Goal: Information Seeking & Learning: Learn about a topic

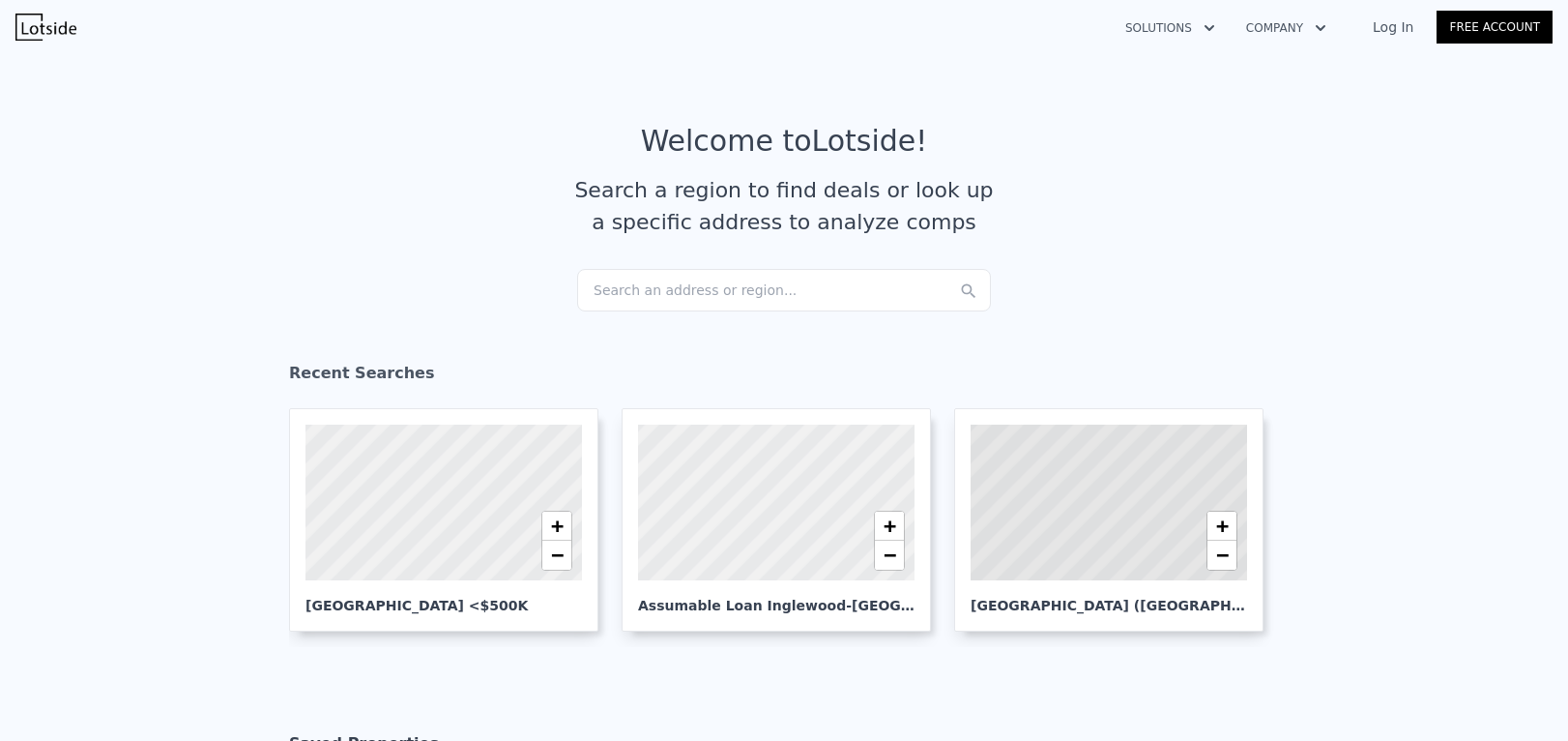
click at [726, 285] on div "Search an address or region..." at bounding box center [784, 290] width 414 height 43
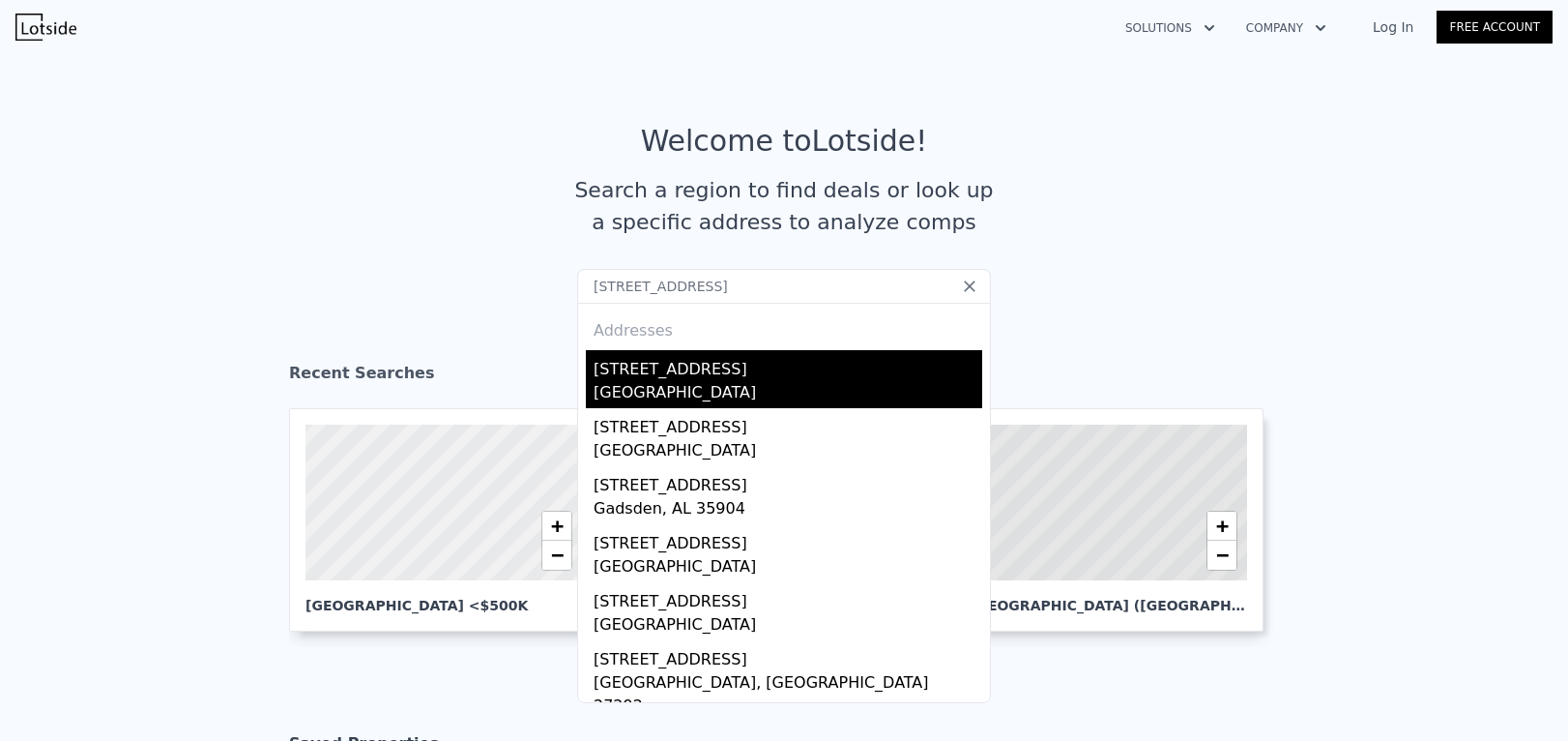
type input "7 Peachtree Street"
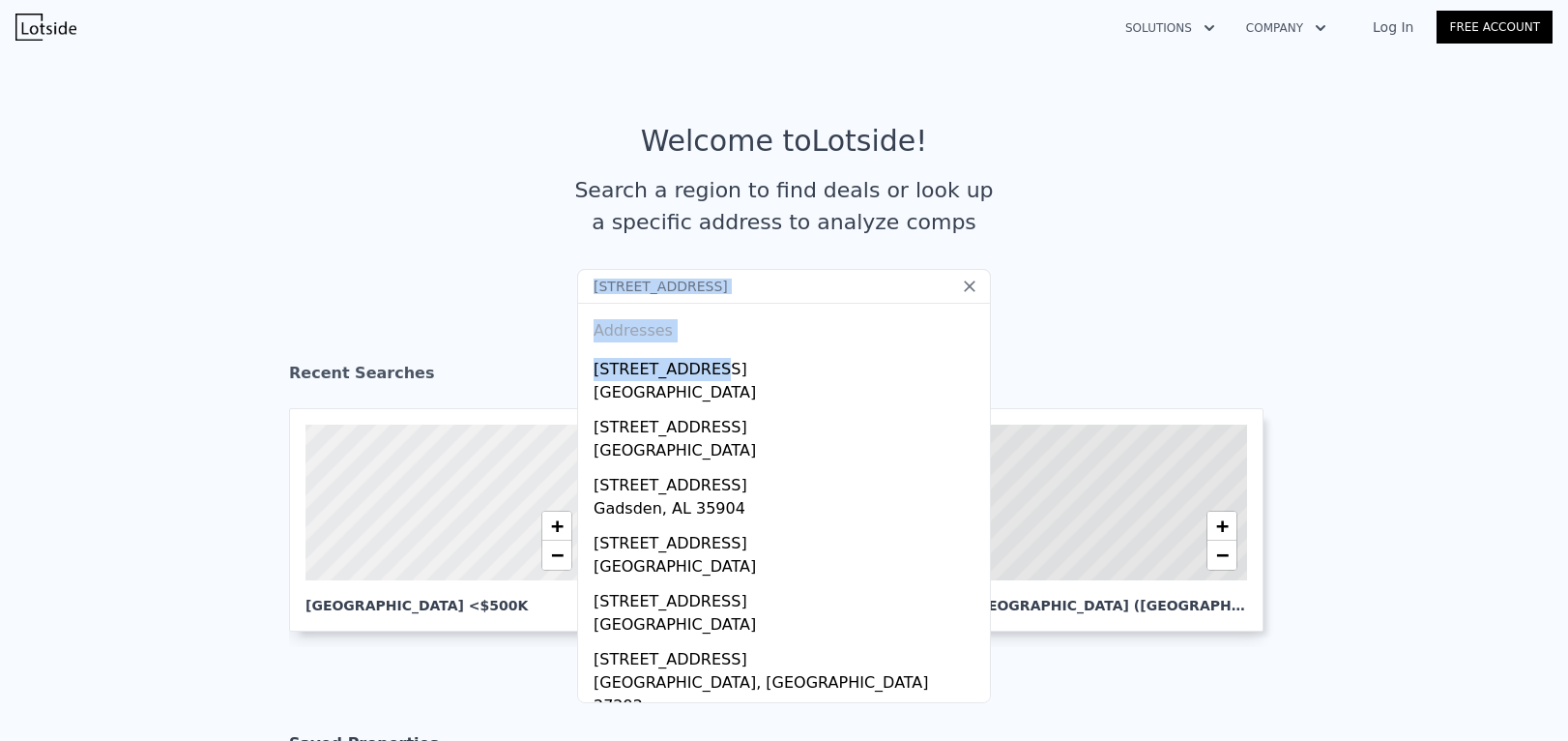
drag, startPoint x: 699, startPoint y: 376, endPoint x: 437, endPoint y: 299, distance: 273.1
click at [437, 299] on section "Welcome to Lotside ! Search a region to find deals or look up a specific addres…" at bounding box center [784, 196] width 1568 height 300
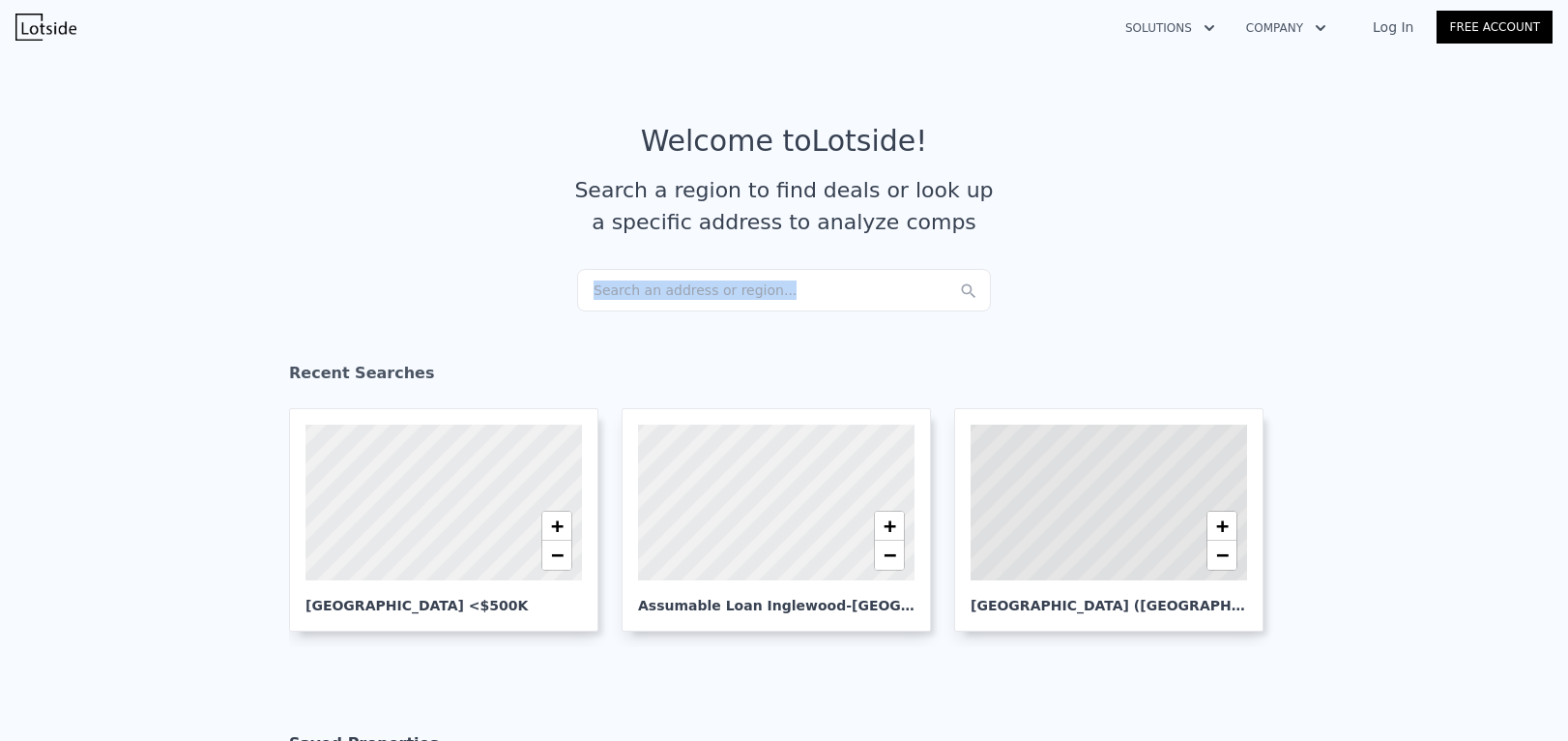
click at [437, 299] on section "Welcome to Lotside ! Search a region to find deals or look up a specific addres…" at bounding box center [784, 196] width 1568 height 300
click at [734, 293] on div "Search an address or region..." at bounding box center [784, 290] width 414 height 43
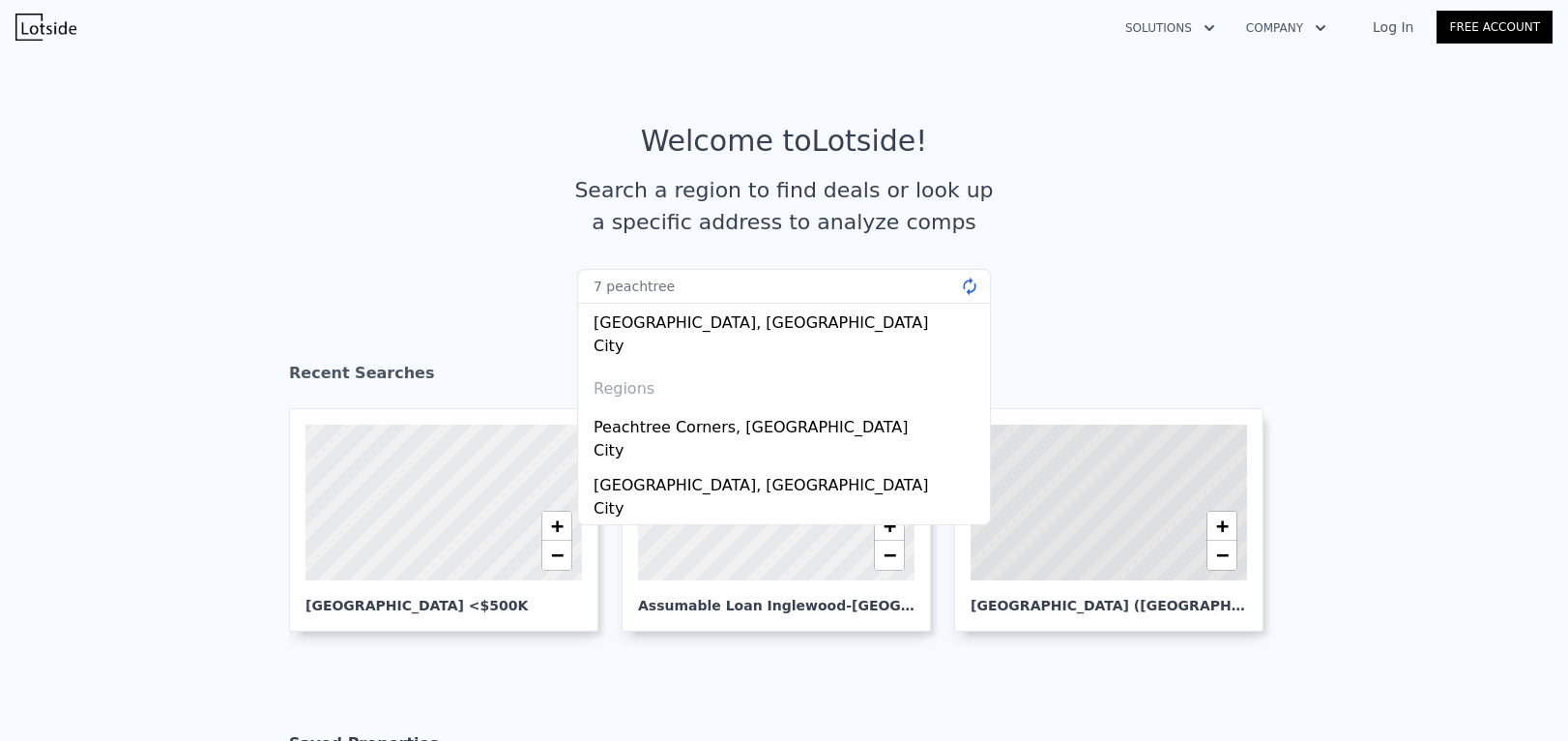
type input "7 peachtree"
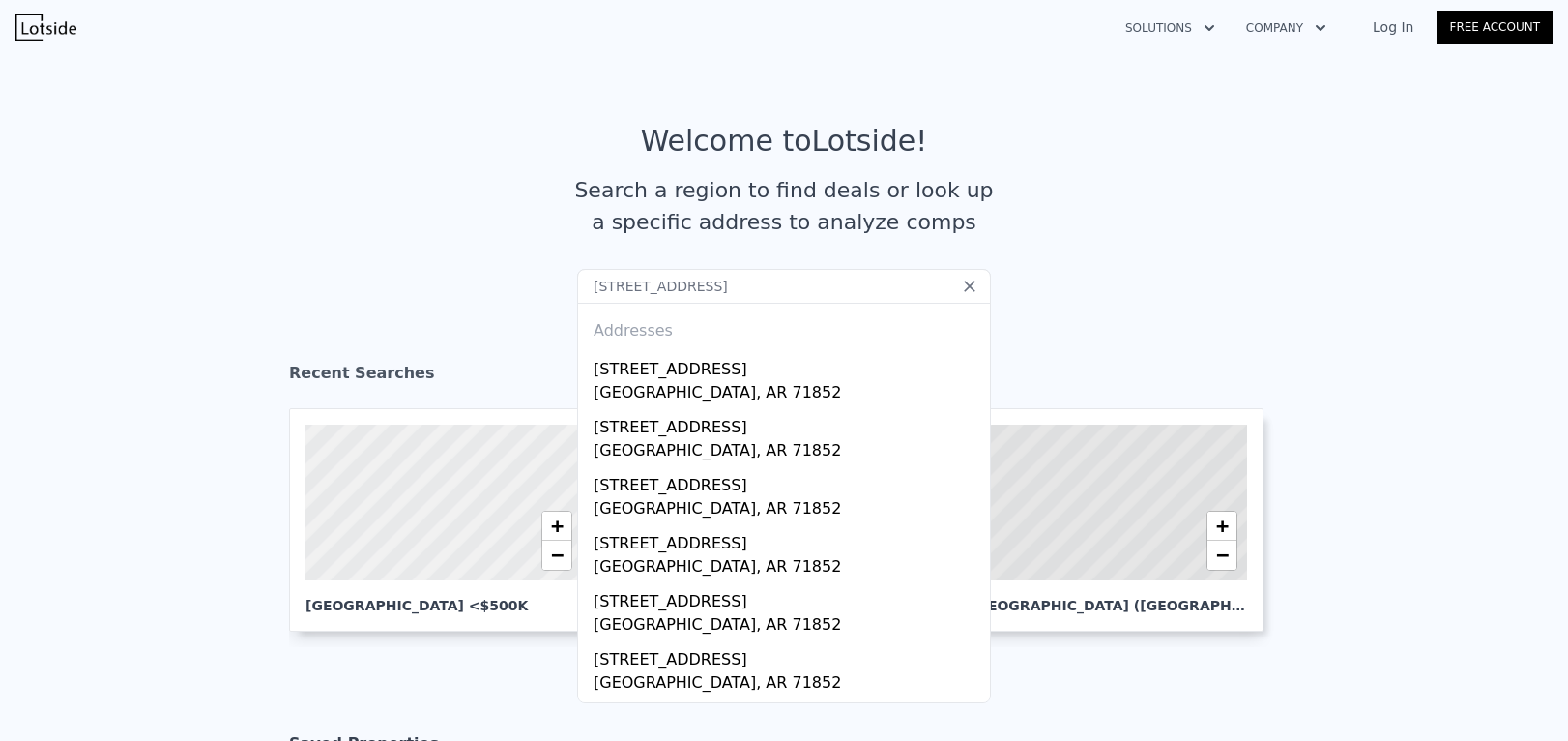
drag, startPoint x: 607, startPoint y: 286, endPoint x: 586, endPoint y: 288, distance: 21.1
click at [586, 288] on input "7 Peachtree Street nashville, tn" at bounding box center [784, 286] width 414 height 35
click at [877, 295] on input "Peachtree Street nashville, tn" at bounding box center [784, 286] width 414 height 35
type input "Peachtree Street nashville, tn"
click at [900, 281] on input "Peachtree Street nashville, tn" at bounding box center [784, 286] width 414 height 35
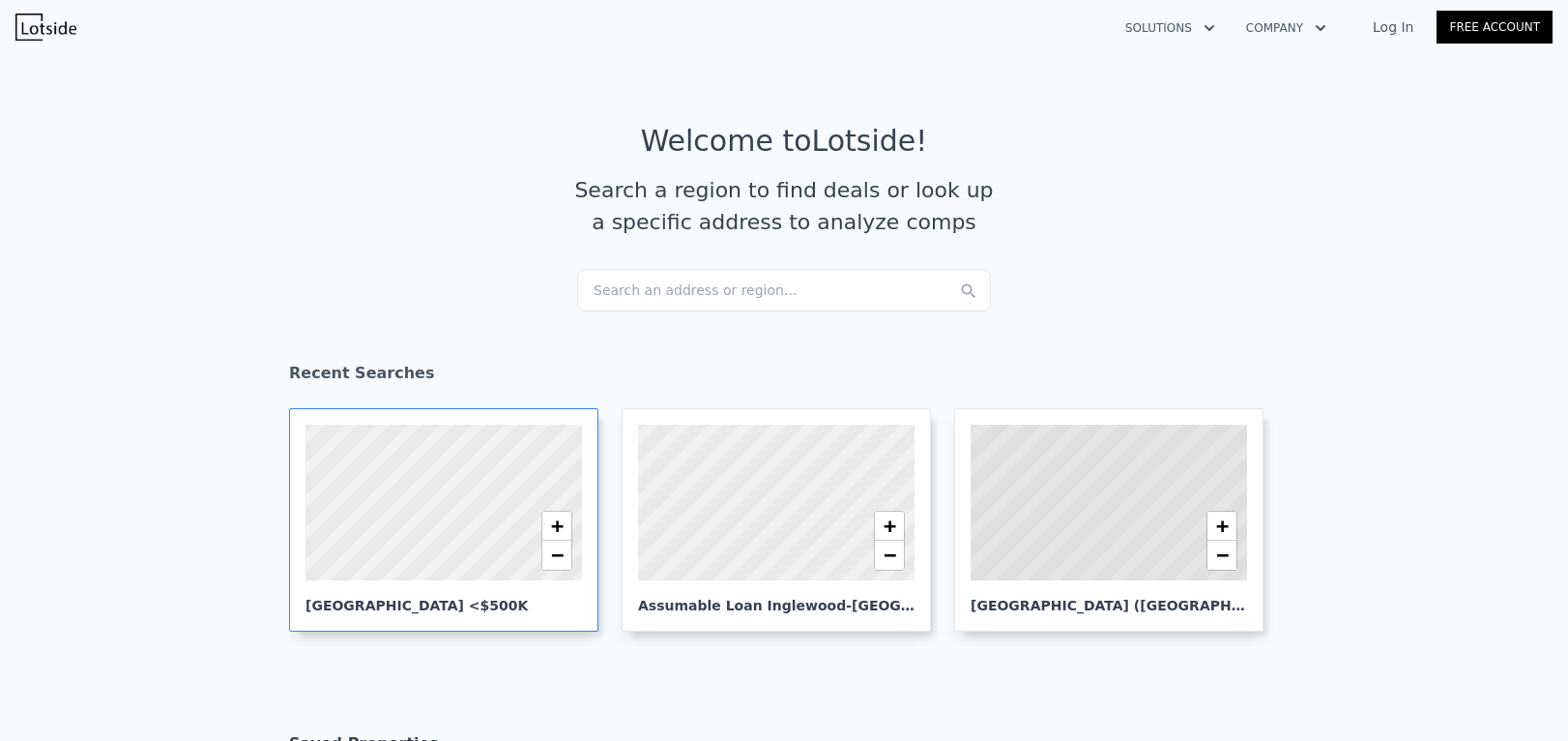
click at [478, 485] on div at bounding box center [443, 502] width 332 height 186
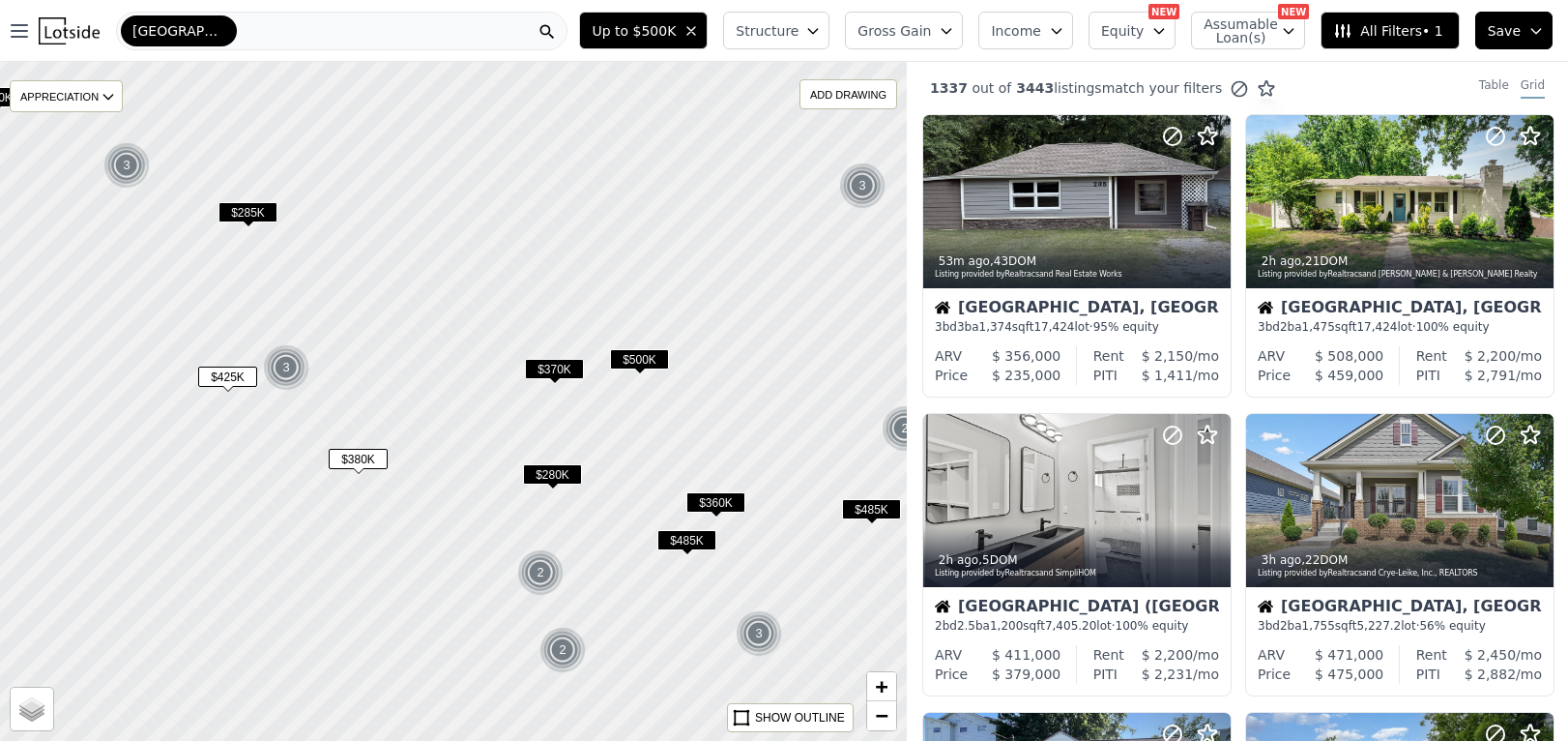
drag, startPoint x: 491, startPoint y: 429, endPoint x: 473, endPoint y: 325, distance: 105.5
click at [473, 325] on div at bounding box center [446, 352] width 1089 height 815
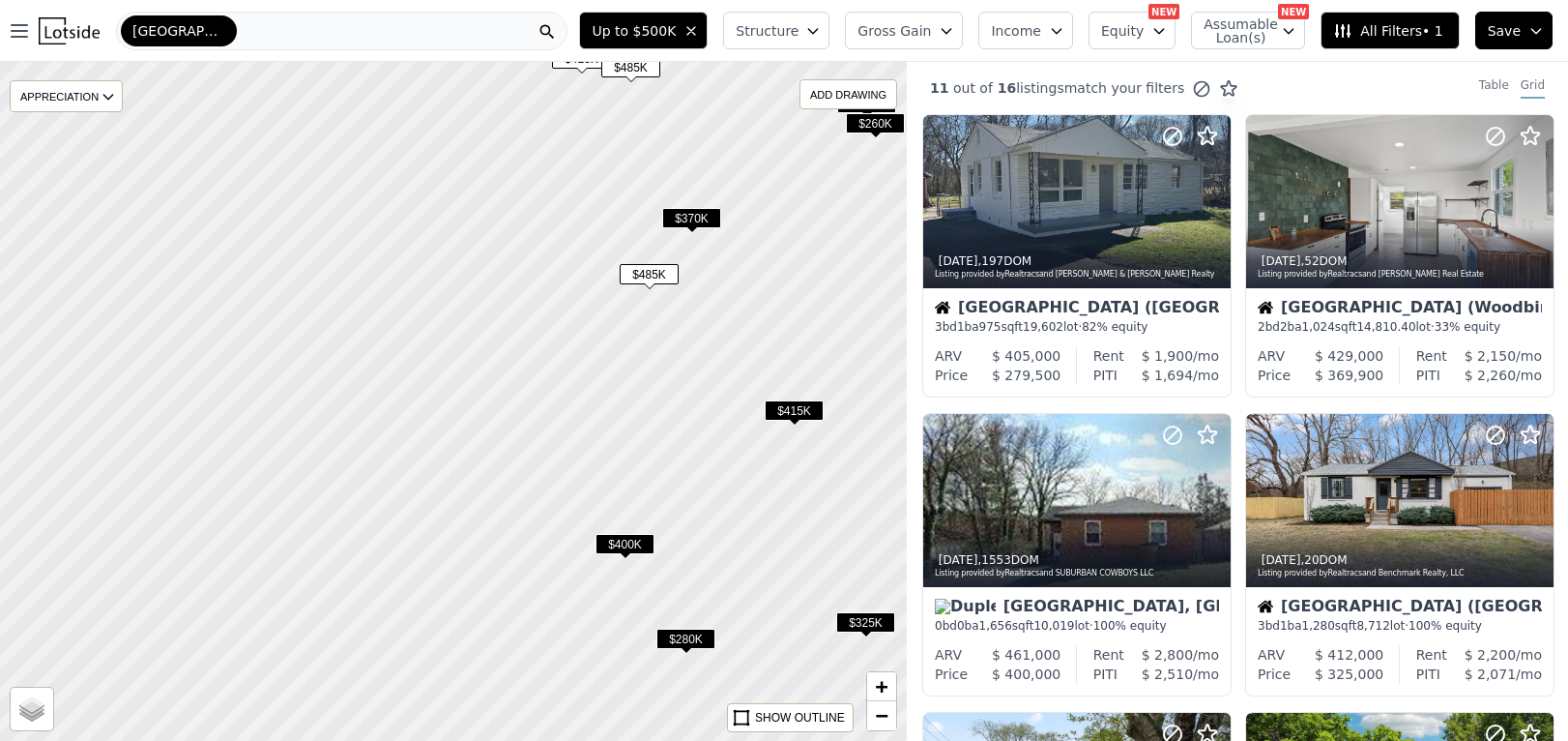
click at [632, 542] on span "$400K" at bounding box center [624, 544] width 59 height 20
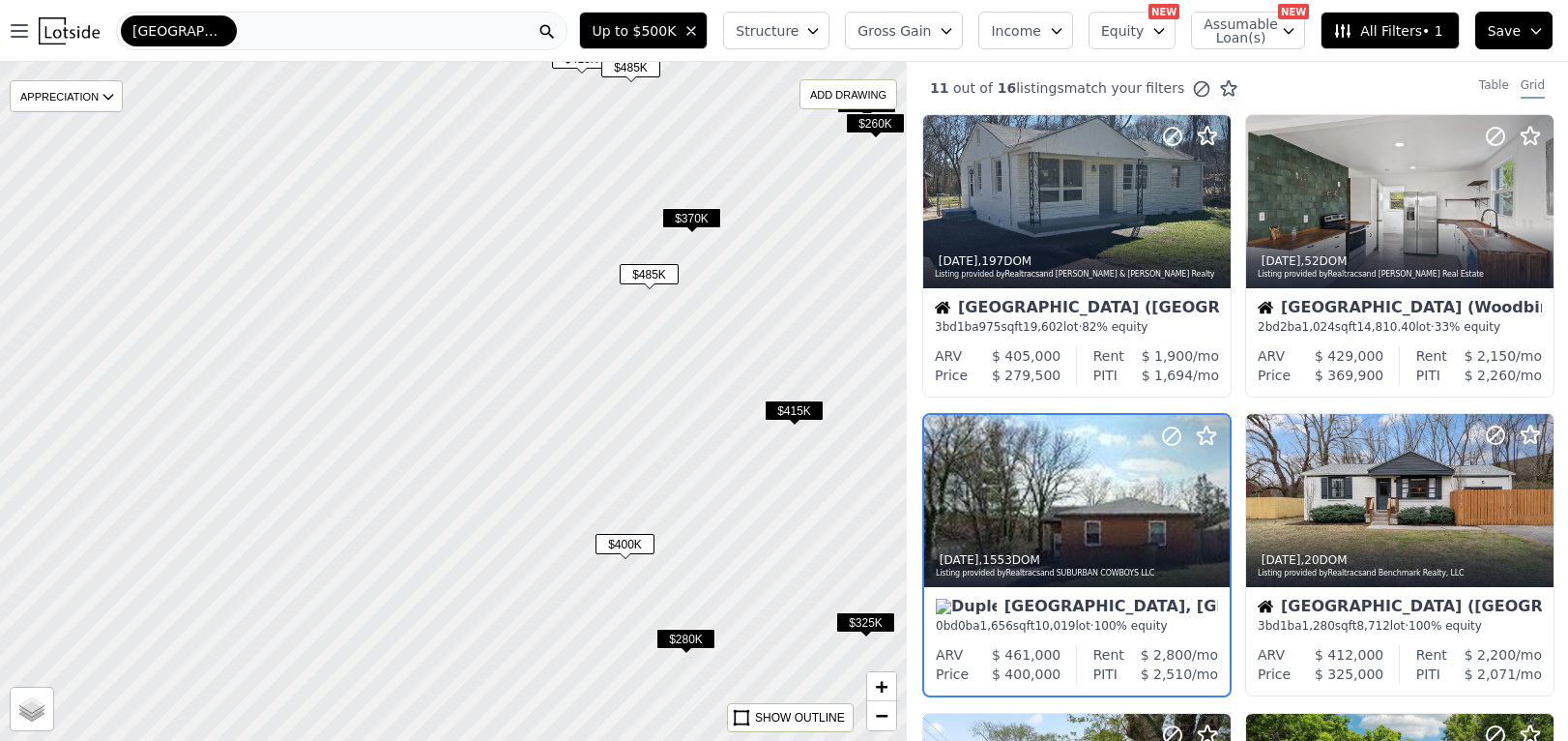
scroll to position [123, 0]
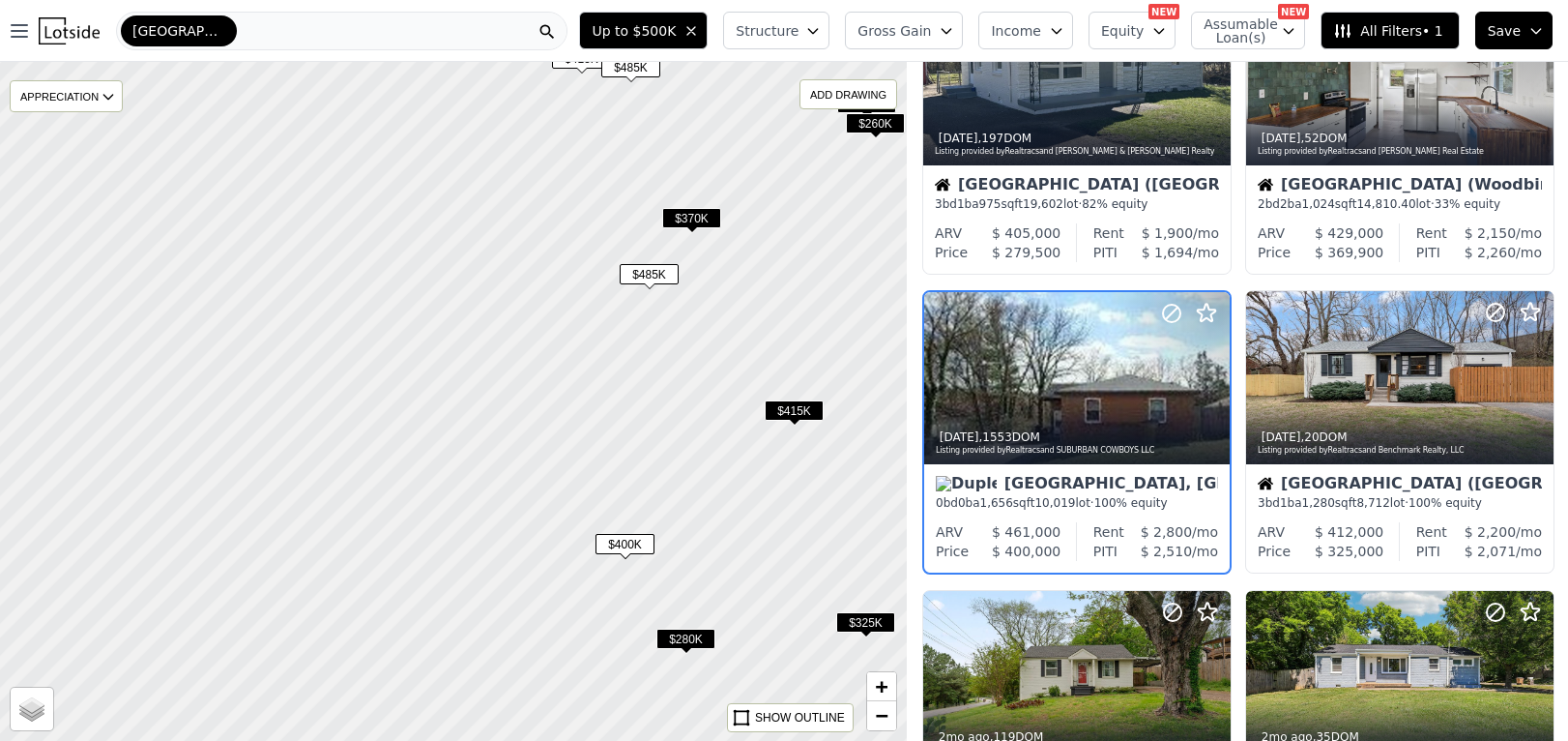
click at [1010, 487] on div "Nashville, TN" at bounding box center [1077, 485] width 282 height 19
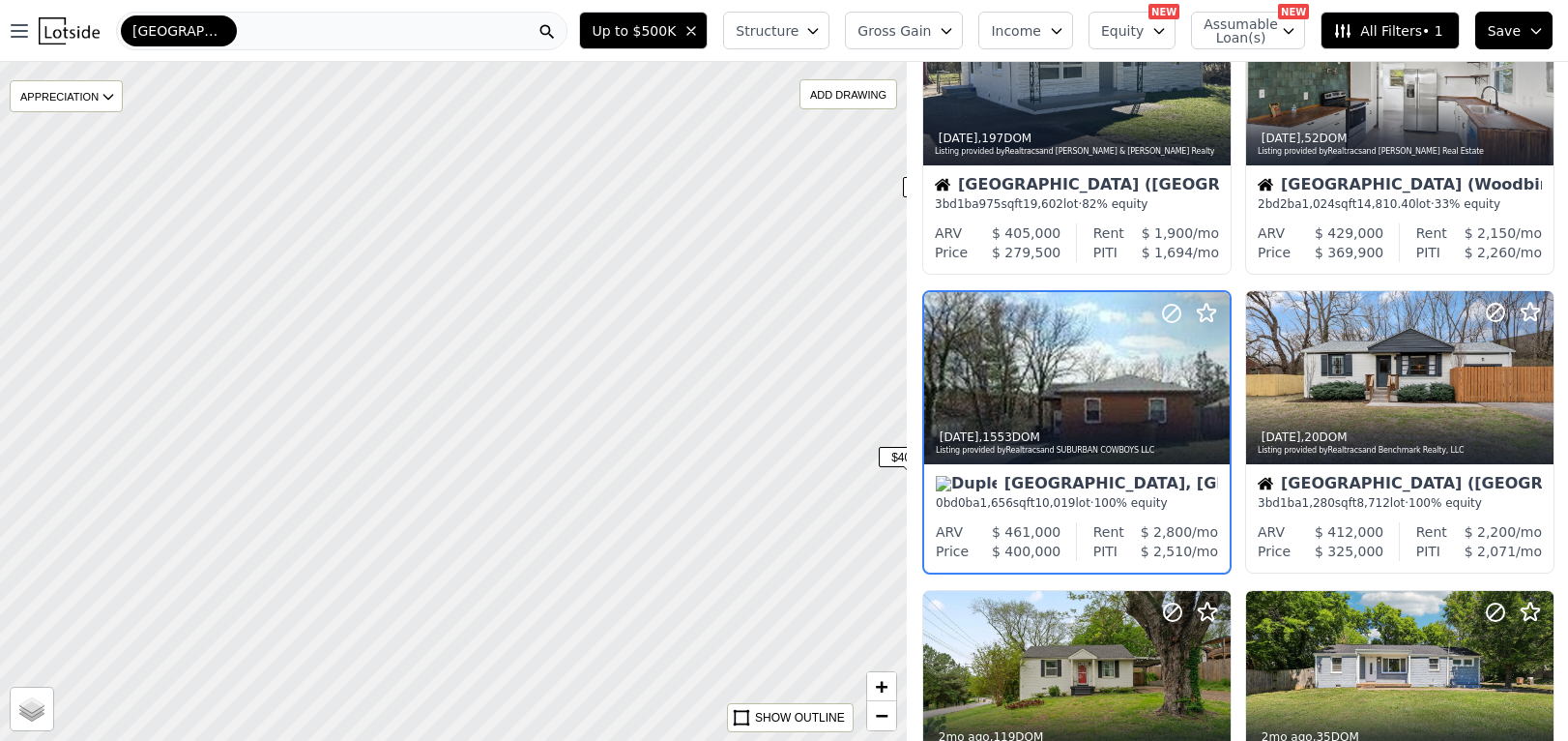
drag, startPoint x: 348, startPoint y: 423, endPoint x: 567, endPoint y: 381, distance: 223.0
click at [638, 333] on div at bounding box center [517, 379] width 1089 height 815
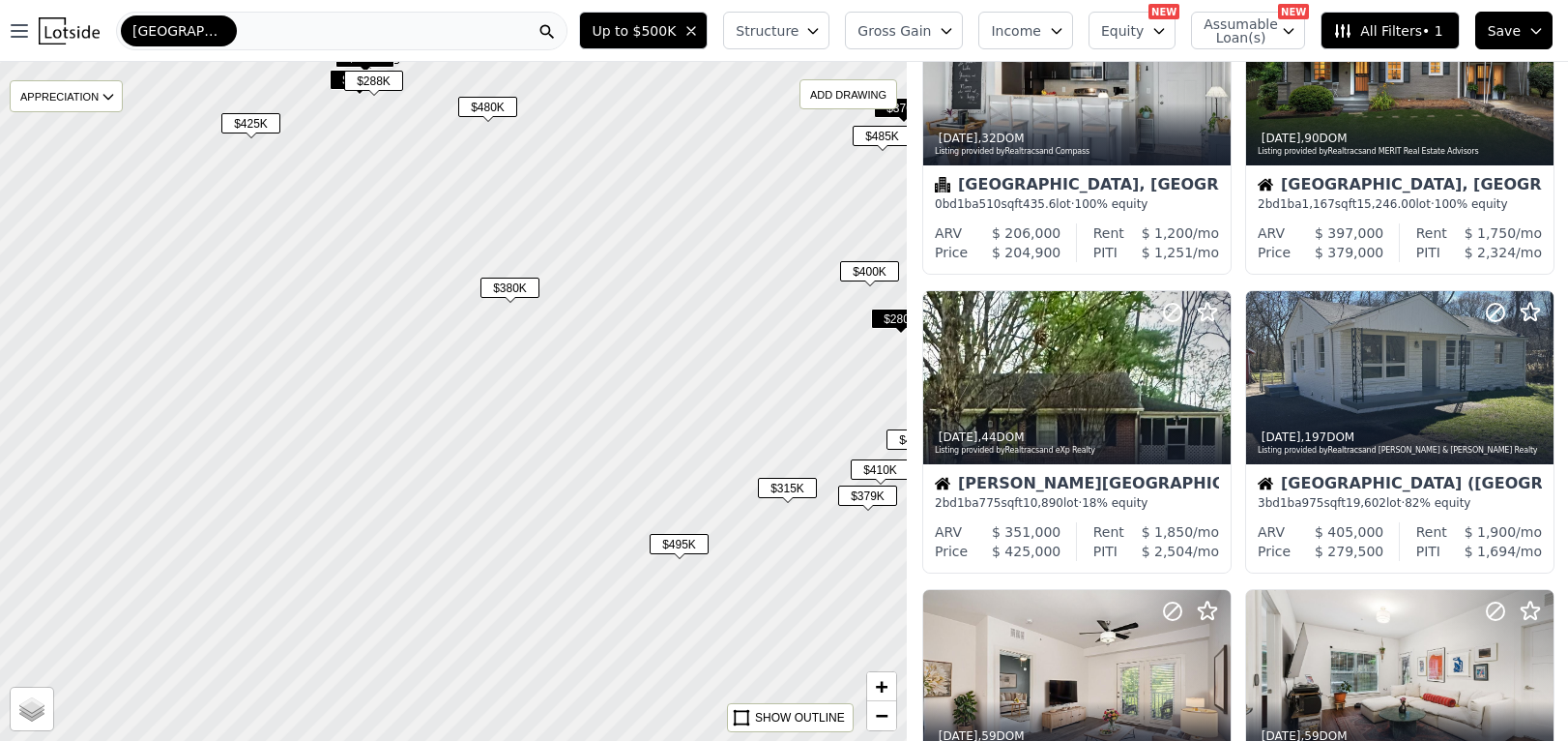
drag, startPoint x: 446, startPoint y: 536, endPoint x: 570, endPoint y: 409, distance: 177.5
click at [576, 405] on div at bounding box center [454, 401] width 1089 height 815
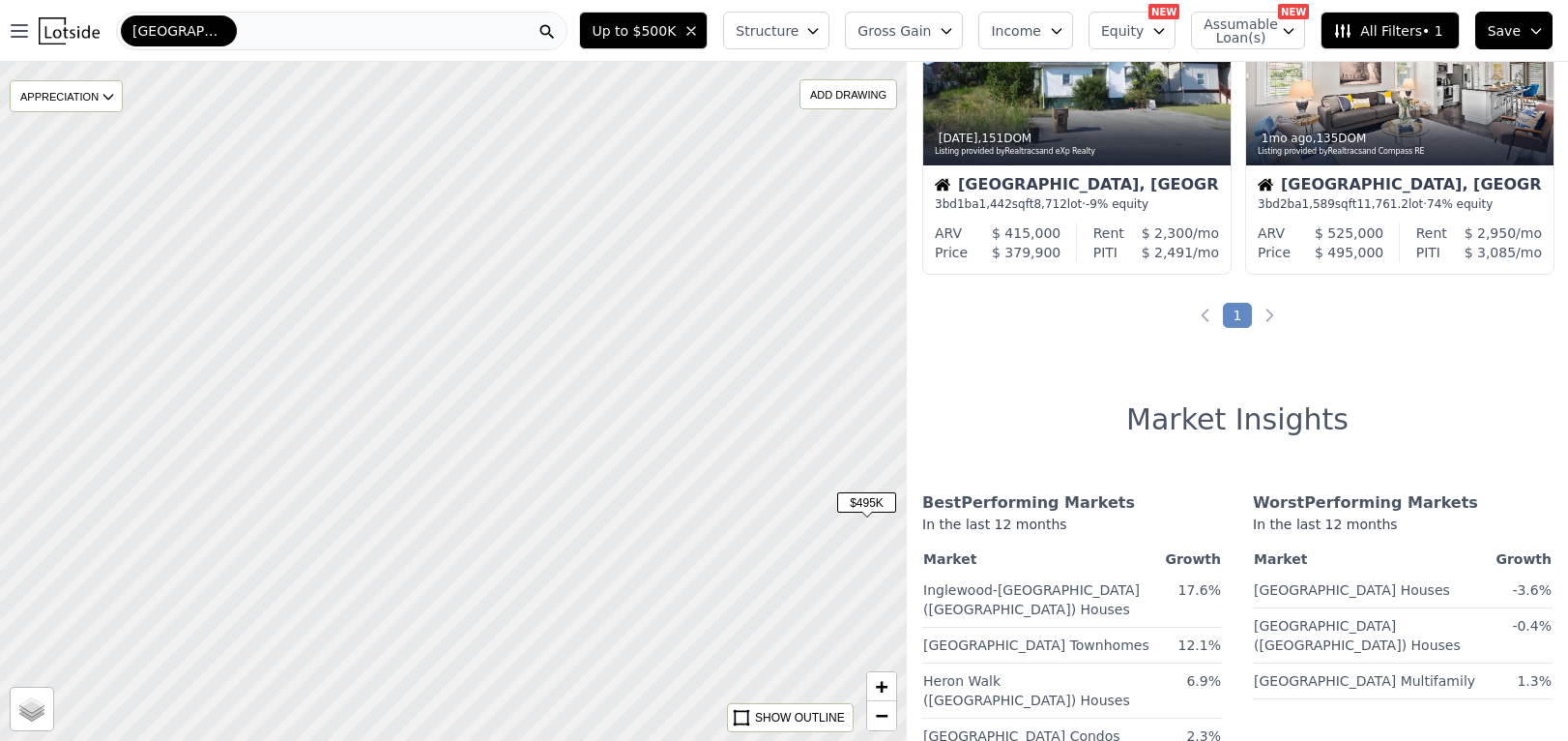
drag, startPoint x: 473, startPoint y: 497, endPoint x: 491, endPoint y: 320, distance: 177.9
click at [491, 320] on div at bounding box center [450, 370] width 1089 height 815
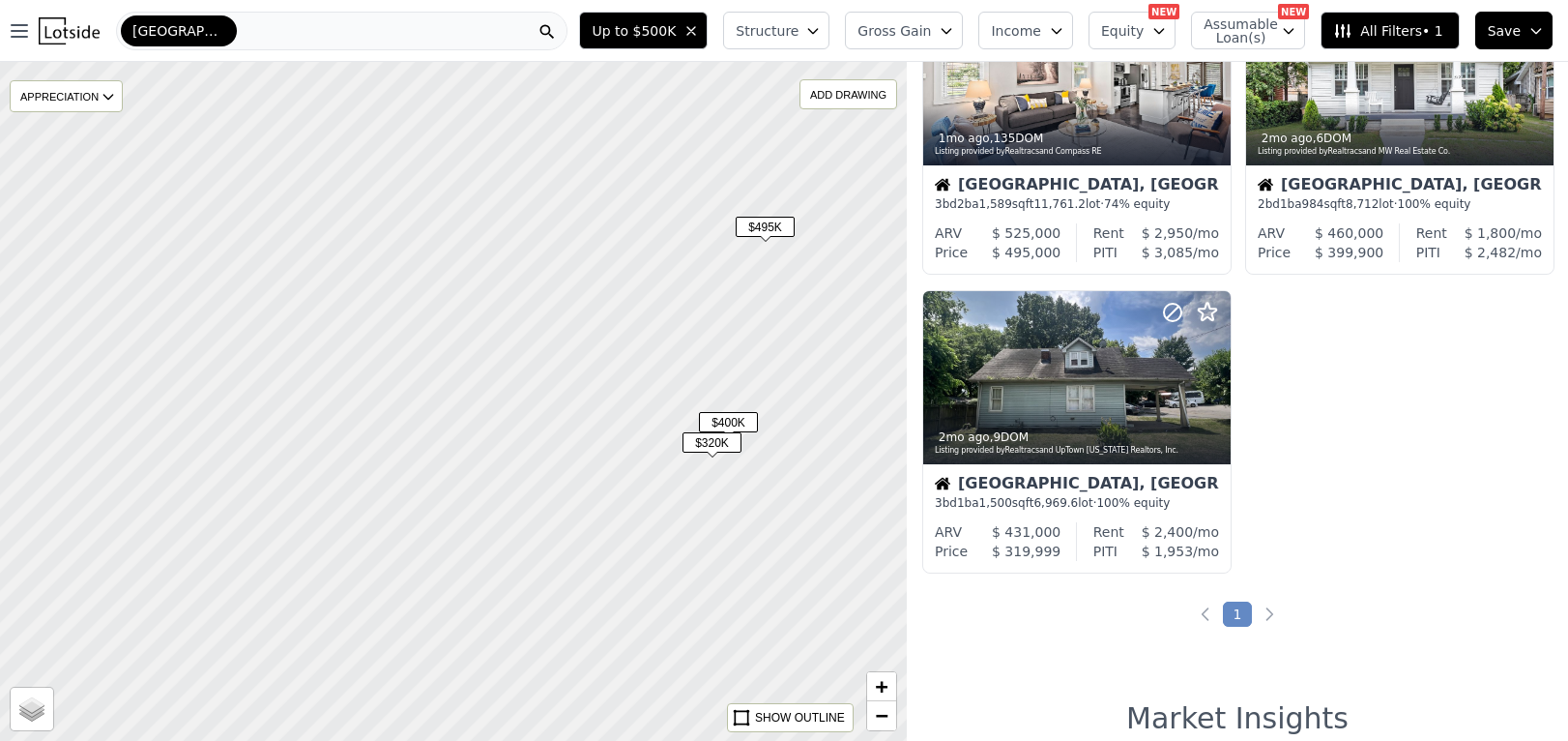
drag, startPoint x: 516, startPoint y: 558, endPoint x: 412, endPoint y: 321, distance: 258.8
click at [415, 309] on div at bounding box center [454, 400] width 1089 height 815
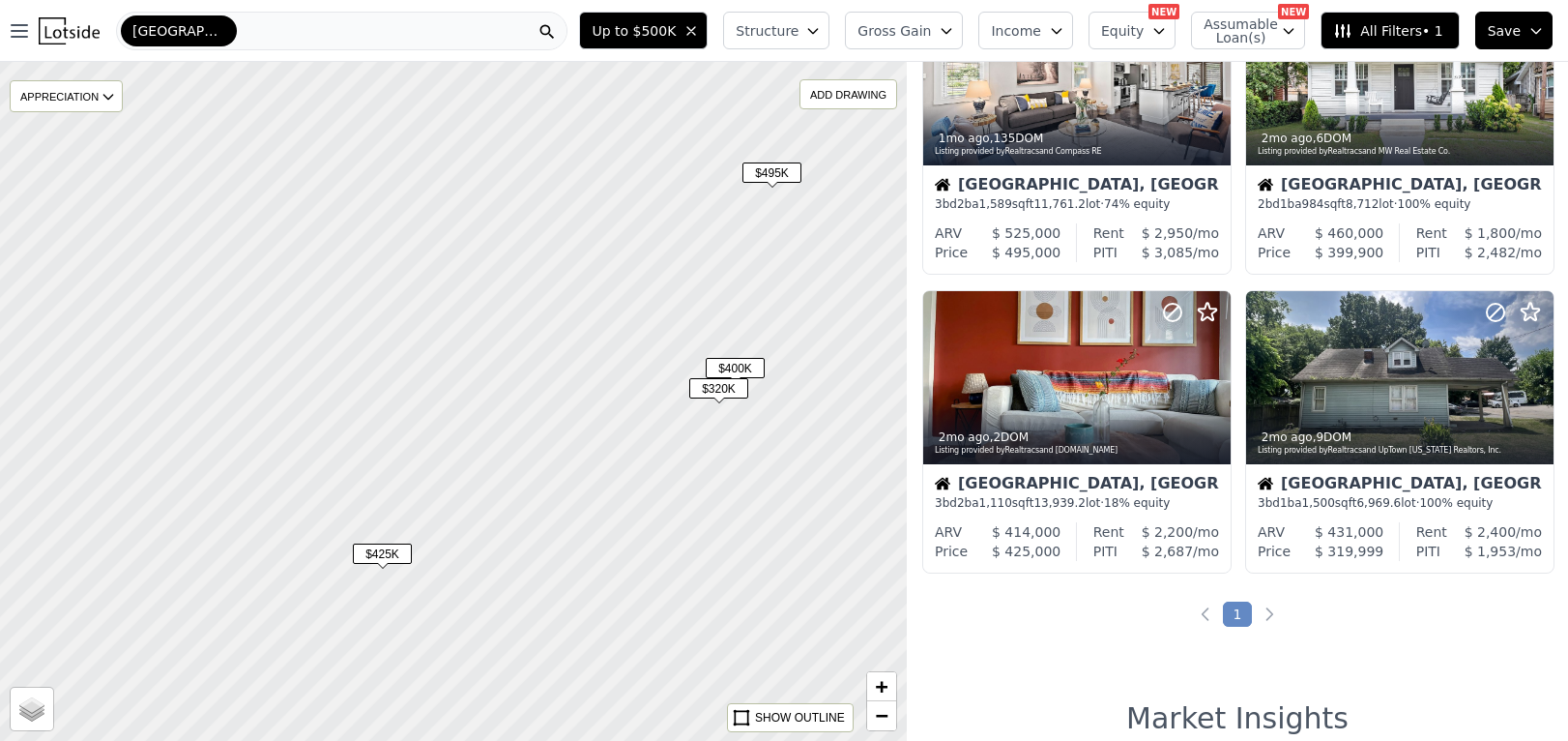
drag, startPoint x: 475, startPoint y: 532, endPoint x: 467, endPoint y: 555, distance: 24.4
click at [477, 497] on div at bounding box center [453, 395] width 1089 height 815
drag, startPoint x: 503, startPoint y: 567, endPoint x: 424, endPoint y: 401, distance: 183.8
click at [424, 401] on div at bounding box center [453, 399] width 1089 height 815
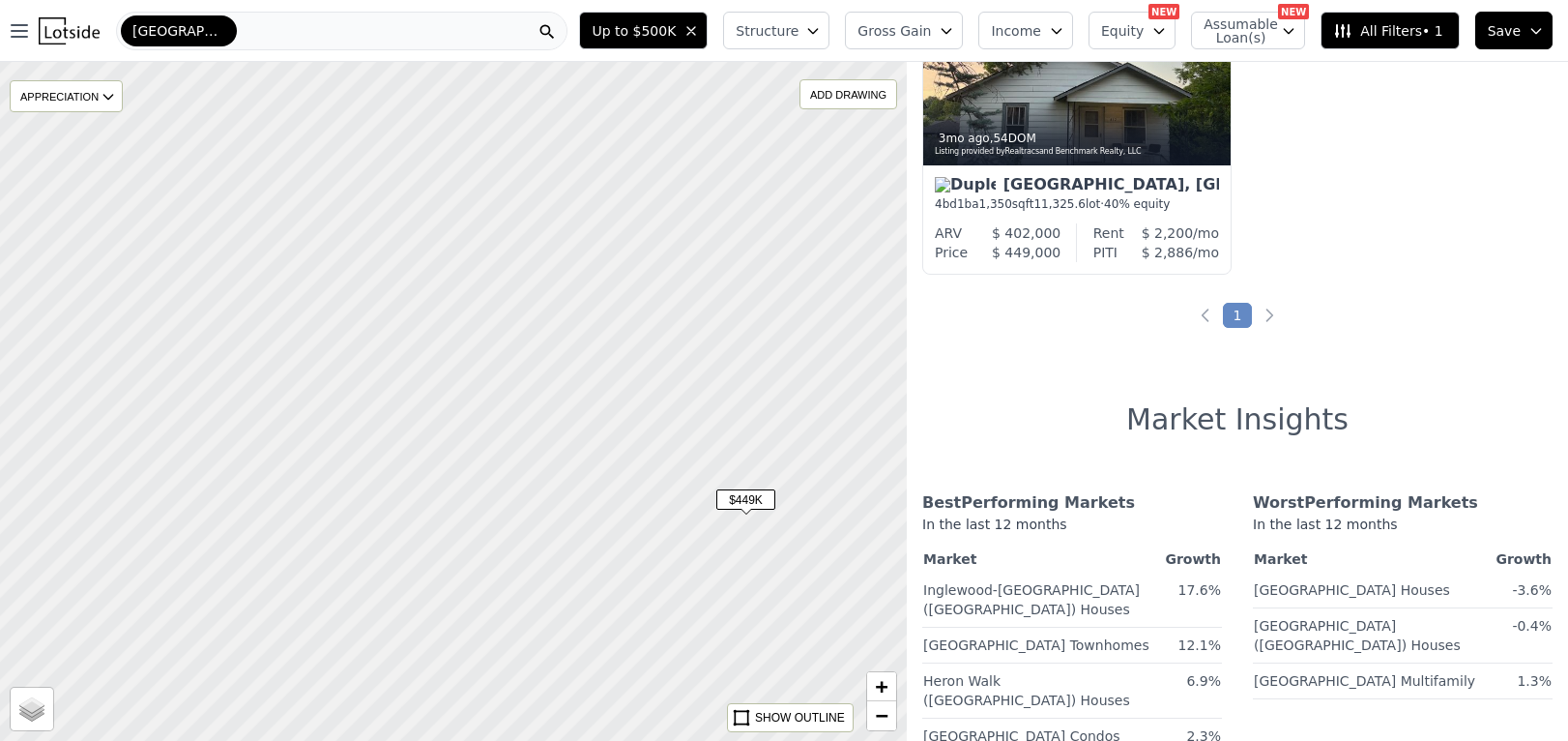
drag, startPoint x: 631, startPoint y: 656, endPoint x: 649, endPoint y: 532, distance: 125.3
click at [649, 532] on div at bounding box center [454, 393] width 1089 height 815
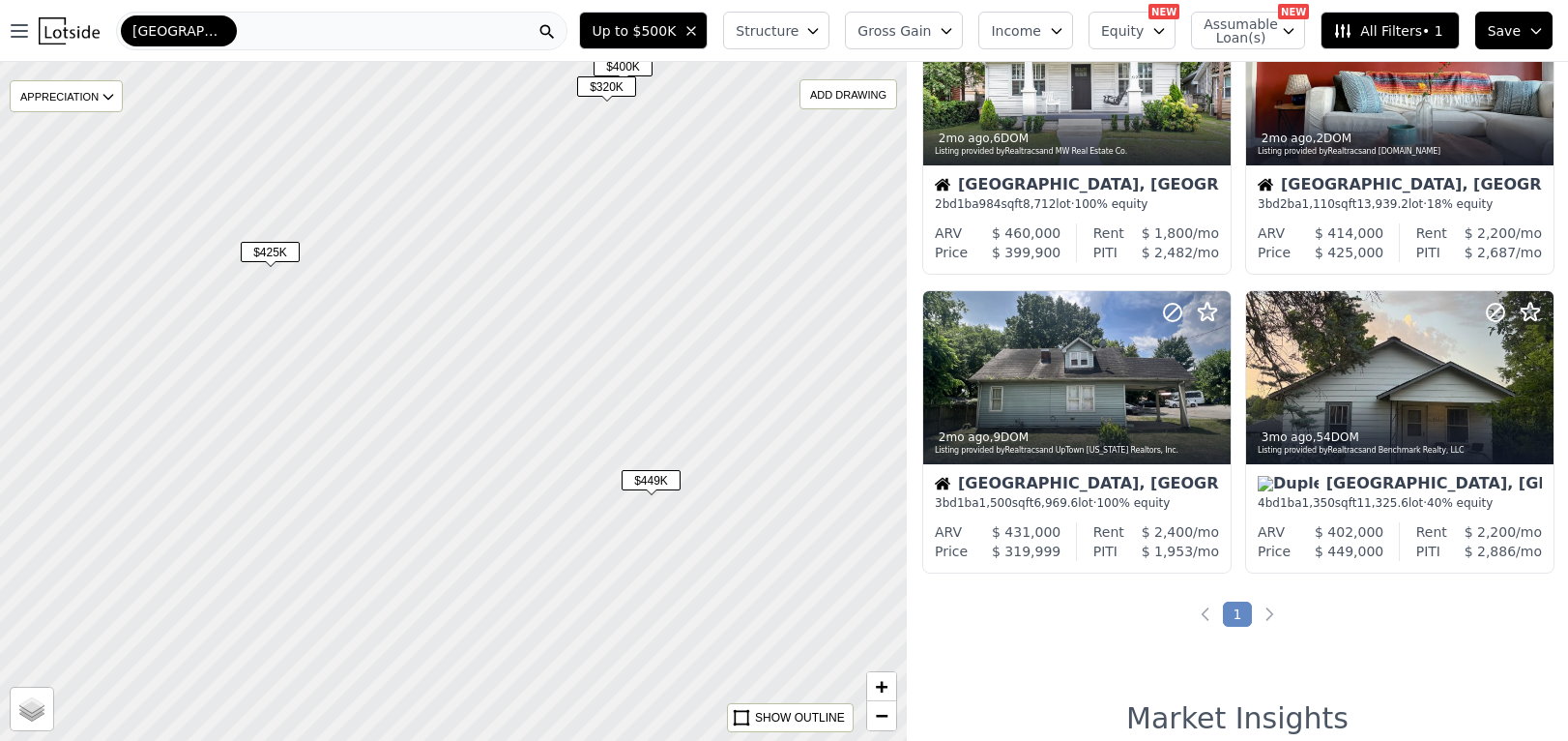
drag, startPoint x: 679, startPoint y: 596, endPoint x: 496, endPoint y: 447, distance: 236.0
click at [496, 447] on div at bounding box center [430, 378] width 1089 height 815
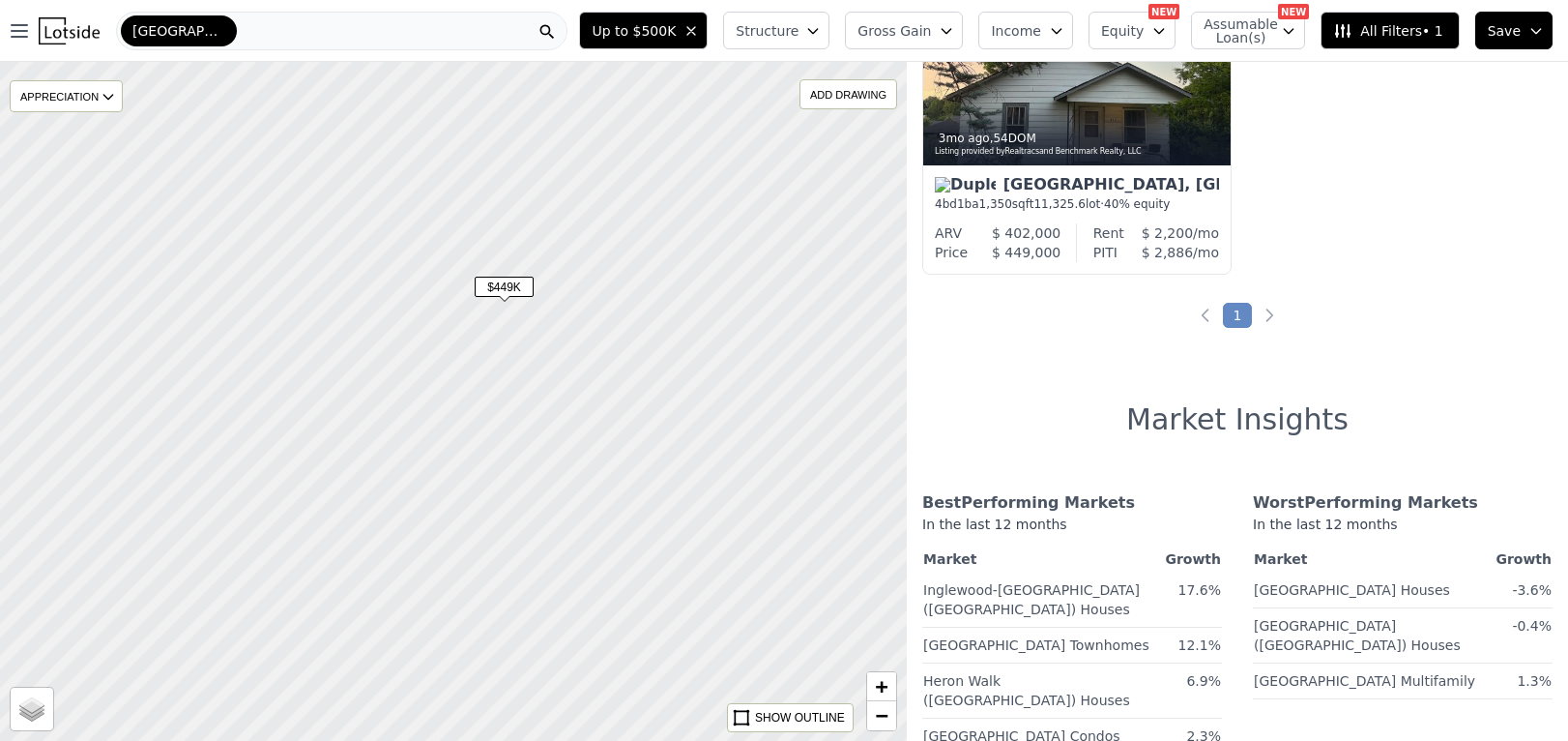
click at [587, 383] on div at bounding box center [454, 401] width 1089 height 815
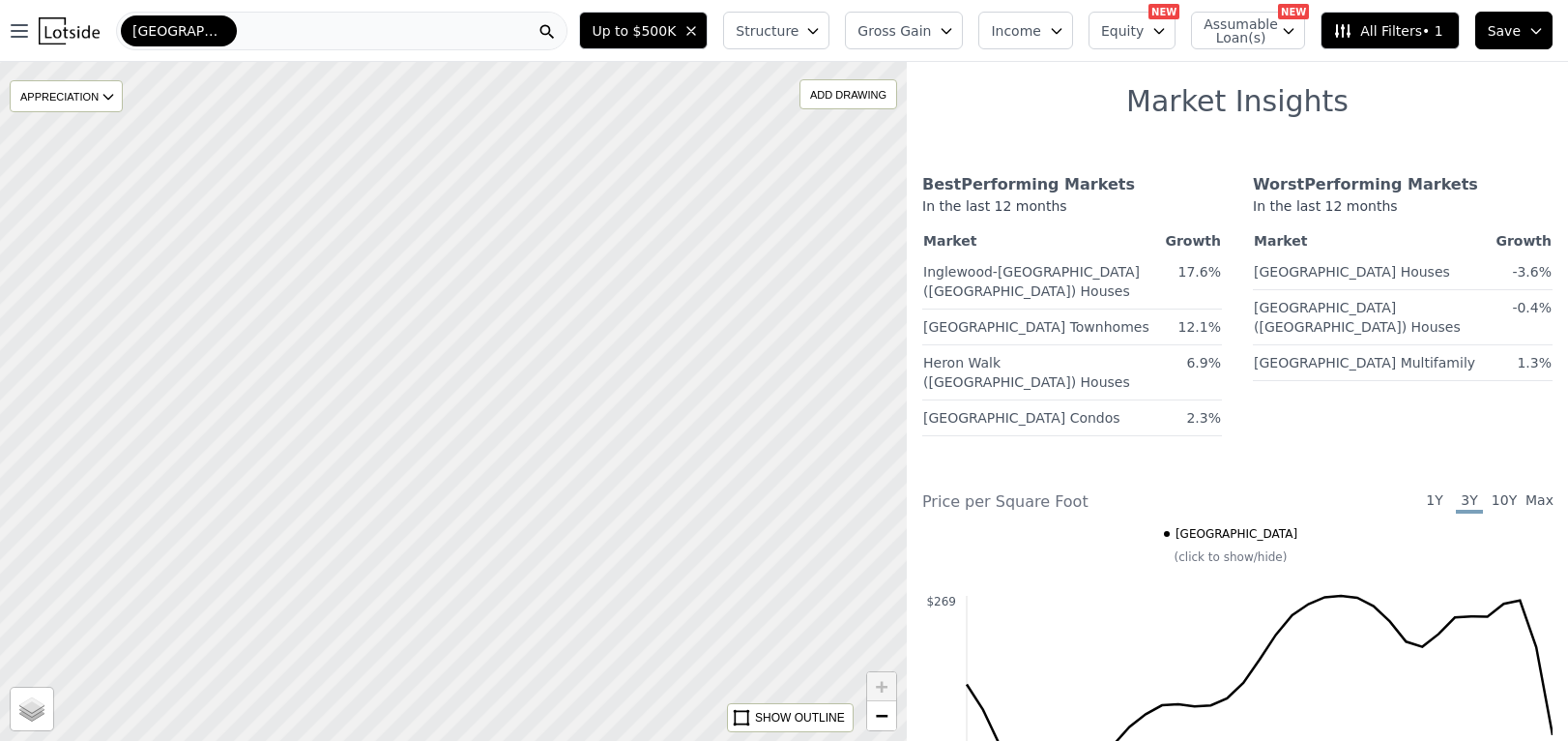
drag, startPoint x: 515, startPoint y: 472, endPoint x: 498, endPoint y: 398, distance: 75.9
click at [498, 398] on div at bounding box center [454, 401] width 1089 height 815
drag, startPoint x: 575, startPoint y: 423, endPoint x: 736, endPoint y: 545, distance: 202.0
click at [736, 545] on div at bounding box center [454, 401] width 1089 height 815
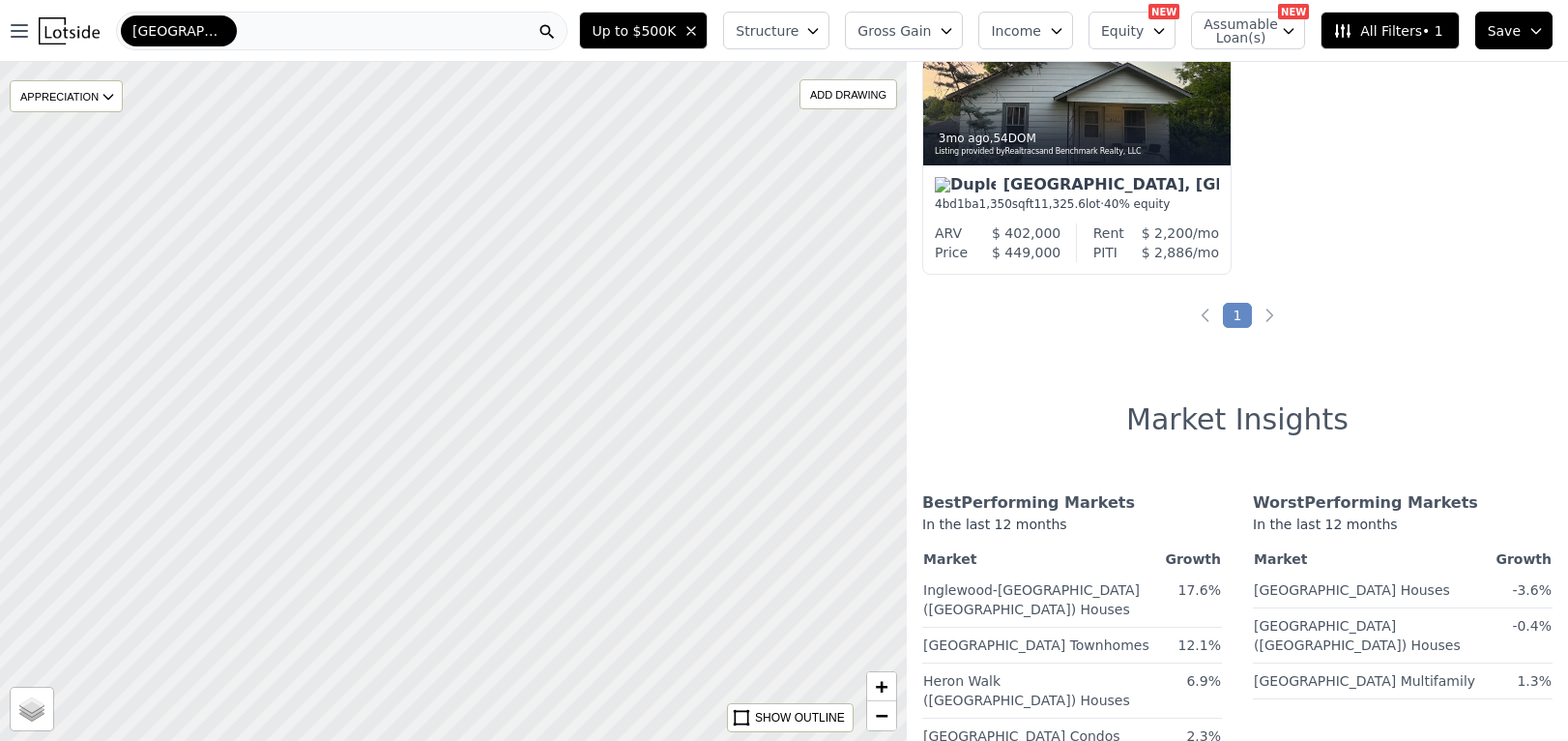
drag, startPoint x: 690, startPoint y: 522, endPoint x: 306, endPoint y: 312, distance: 437.7
click at [303, 289] on div at bounding box center [454, 401] width 1089 height 815
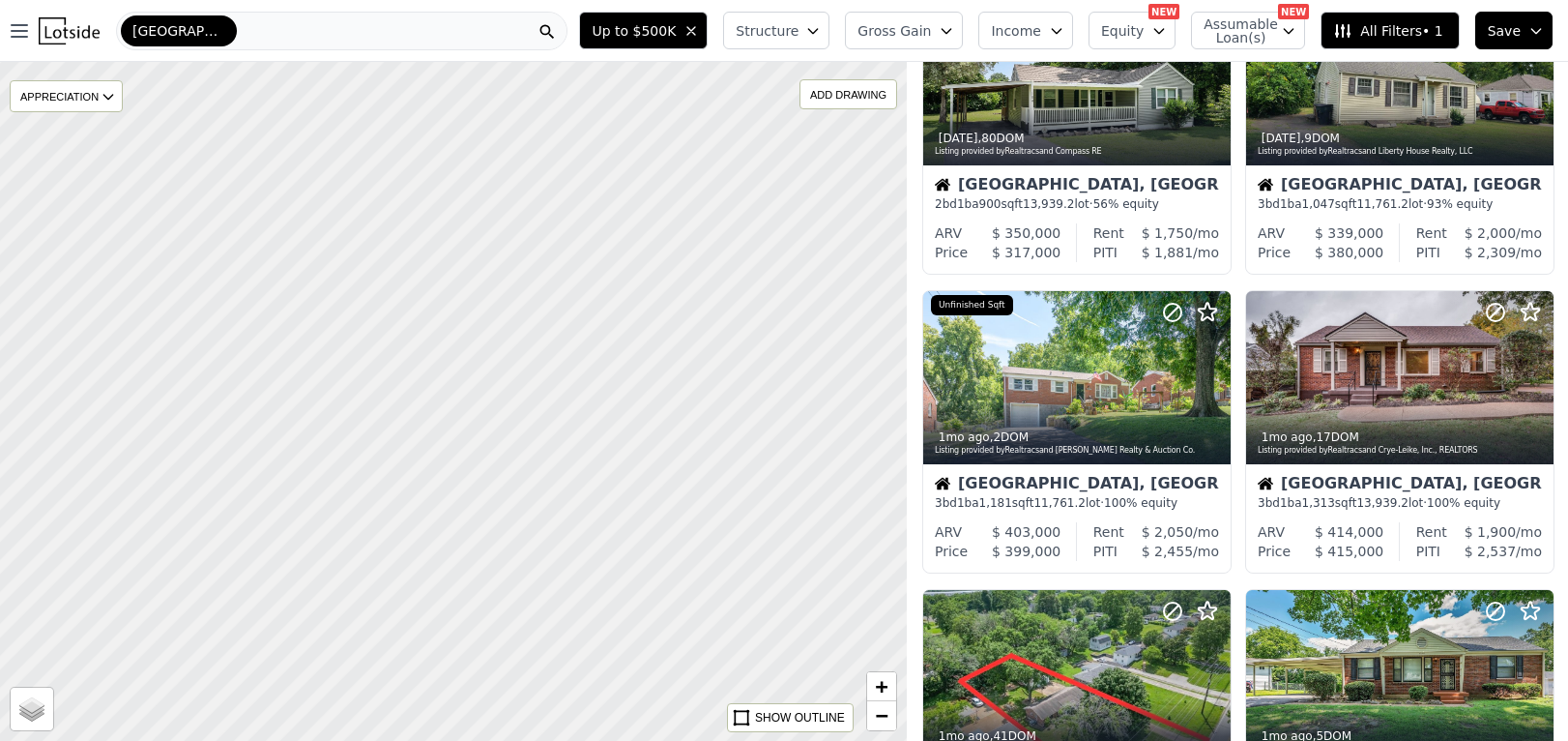
drag, startPoint x: 240, startPoint y: 390, endPoint x: 622, endPoint y: 194, distance: 429.3
click at [622, 194] on div at bounding box center [454, 401] width 1089 height 815
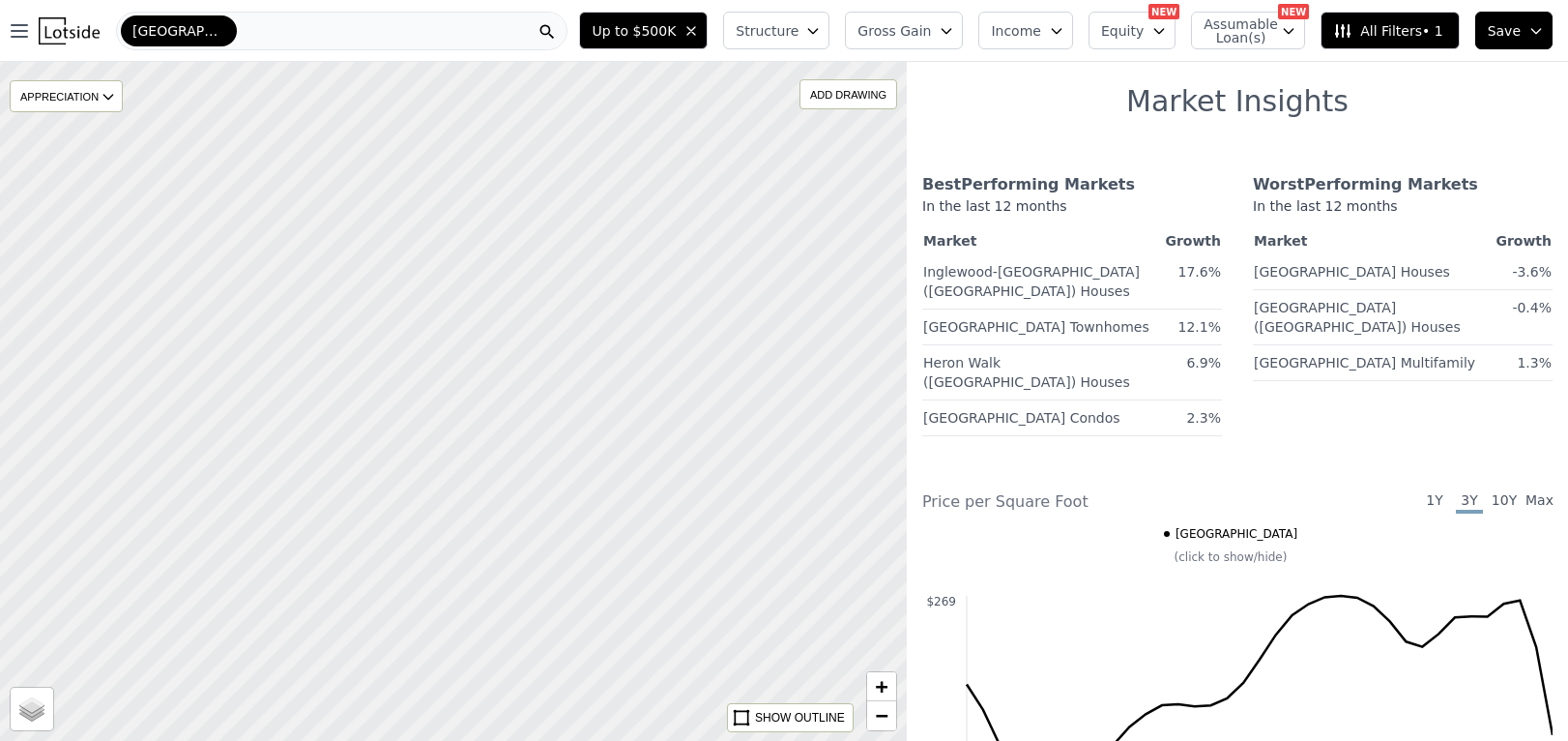
drag, startPoint x: 430, startPoint y: 392, endPoint x: 399, endPoint y: 285, distance: 111.4
click at [399, 285] on div at bounding box center [438, 356] width 1089 height 815
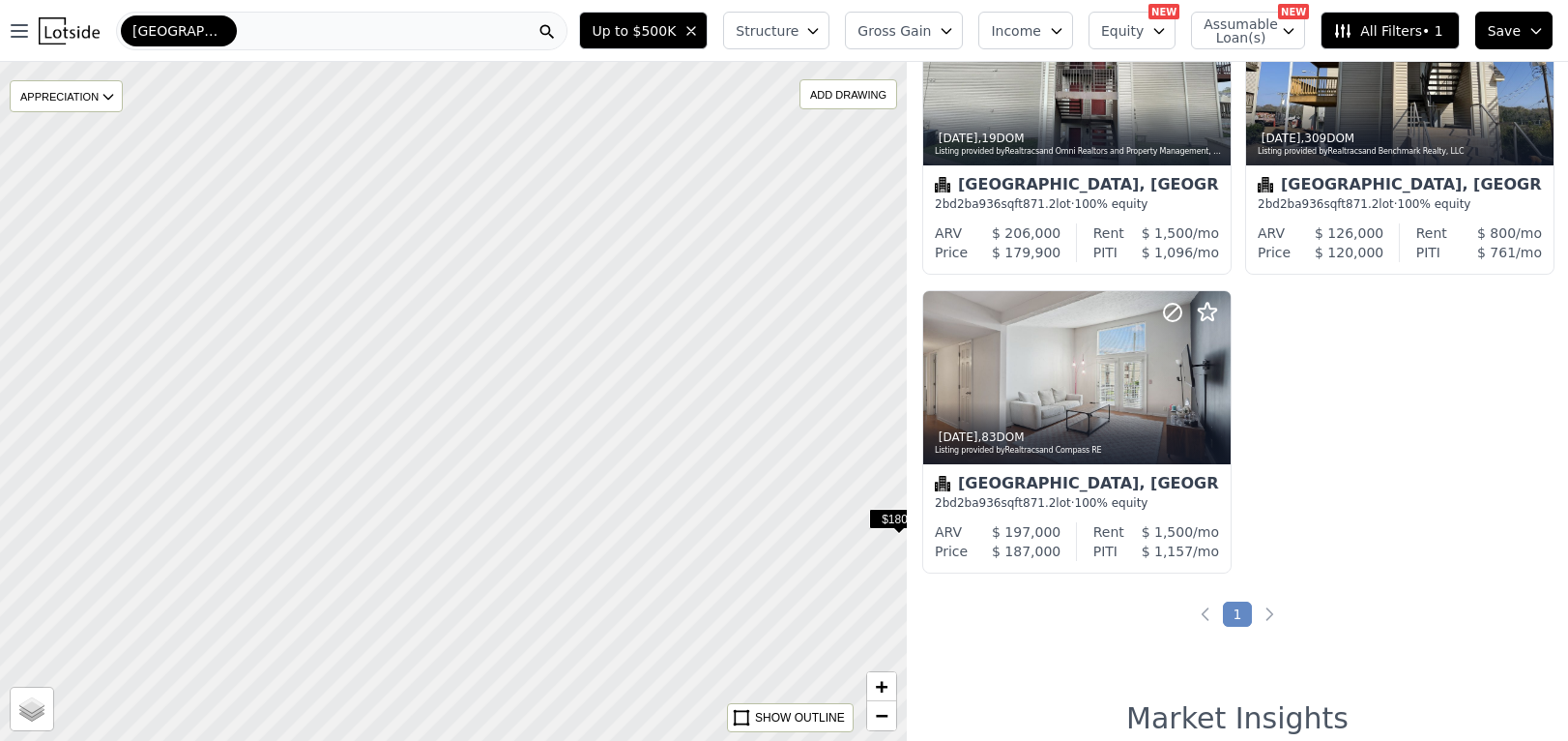
drag, startPoint x: 492, startPoint y: 293, endPoint x: 578, endPoint y: 535, distance: 256.8
click at [578, 536] on div at bounding box center [464, 434] width 1089 height 815
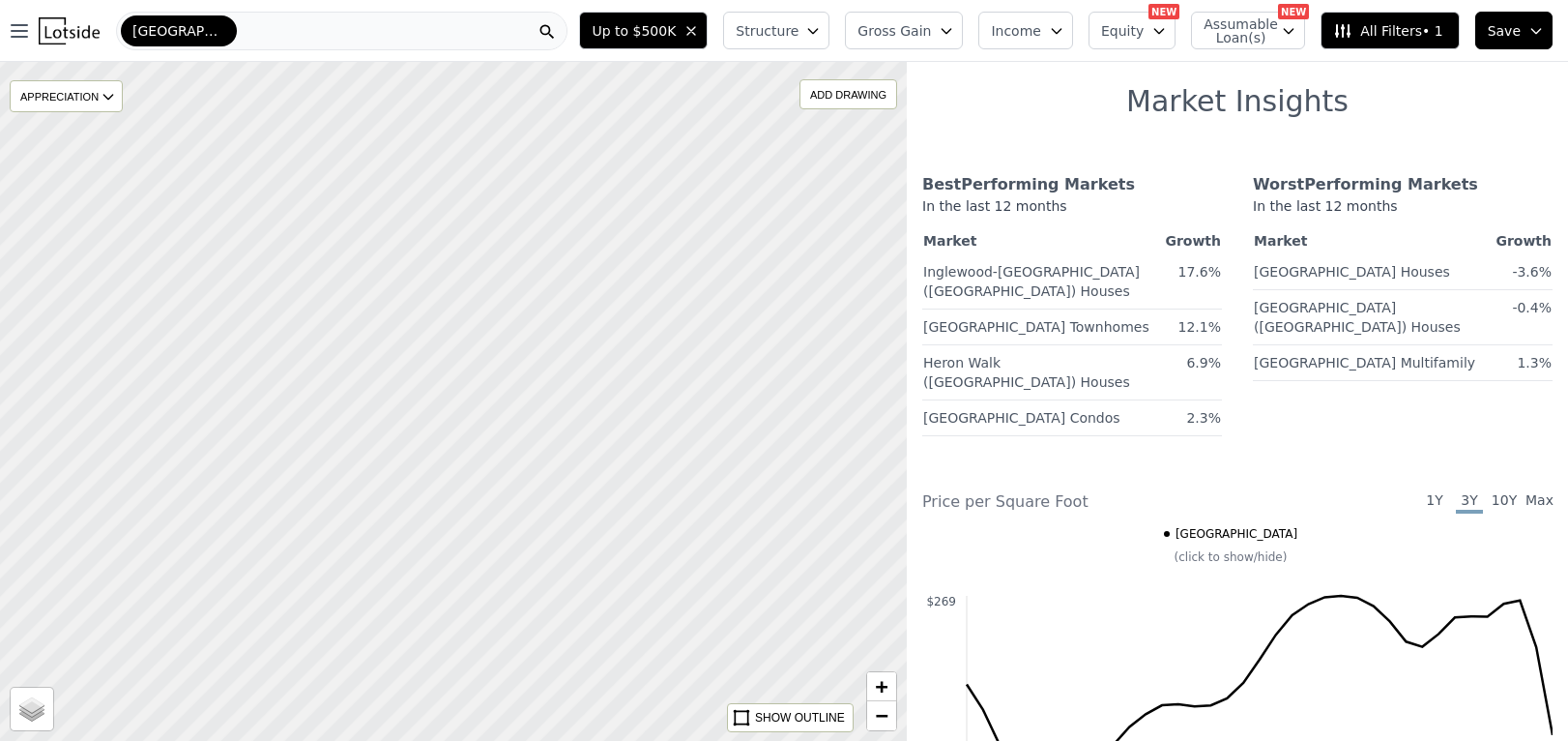
drag, startPoint x: 569, startPoint y: 304, endPoint x: 568, endPoint y: 465, distance: 161.0
click at [568, 465] on div at bounding box center [452, 440] width 1089 height 815
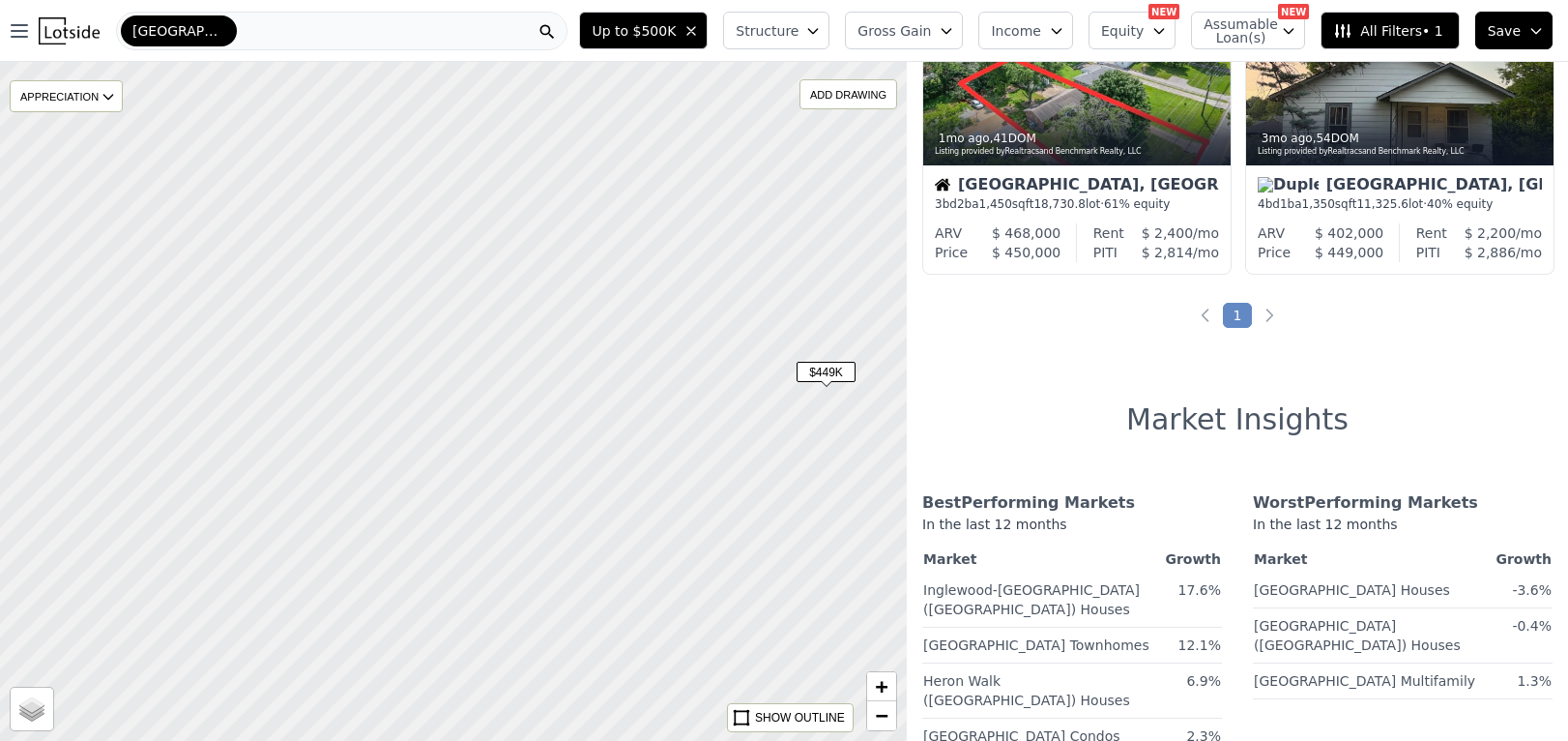
drag, startPoint x: 501, startPoint y: 250, endPoint x: 721, endPoint y: 441, distance: 291.3
click at [721, 441] on div at bounding box center [454, 401] width 1089 height 815
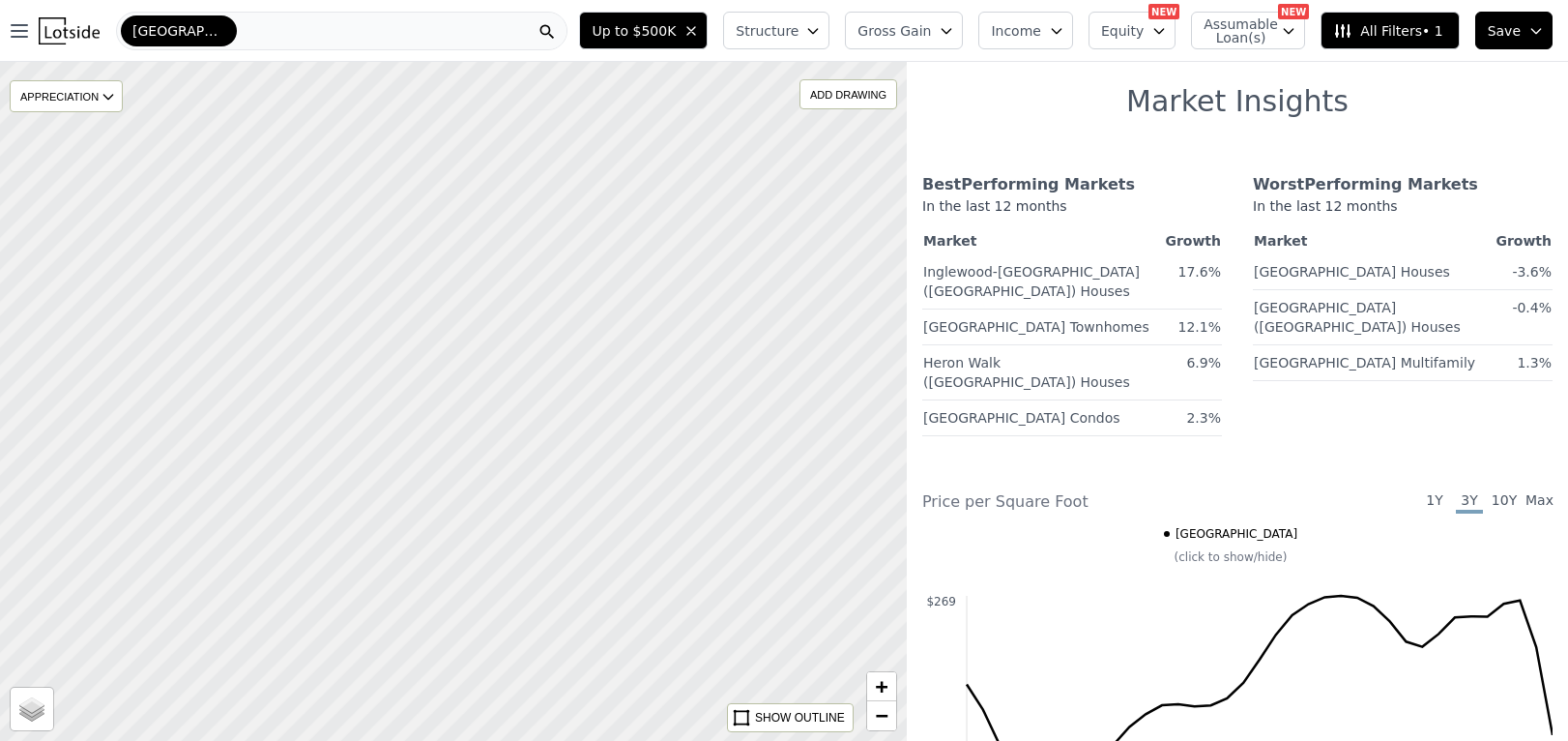
drag, startPoint x: 275, startPoint y: 322, endPoint x: 509, endPoint y: 42, distance: 364.9
click at [509, 43] on div "Open main menu Nashville Up to $500K Structure Gross Gain Income Equity NEW Ass…" at bounding box center [784, 370] width 1568 height 741
drag, startPoint x: 473, startPoint y: 383, endPoint x: 543, endPoint y: 94, distance: 297.4
click at [543, 94] on div at bounding box center [454, 401] width 1089 height 815
drag, startPoint x: 501, startPoint y: 399, endPoint x: 534, endPoint y: 123, distance: 278.0
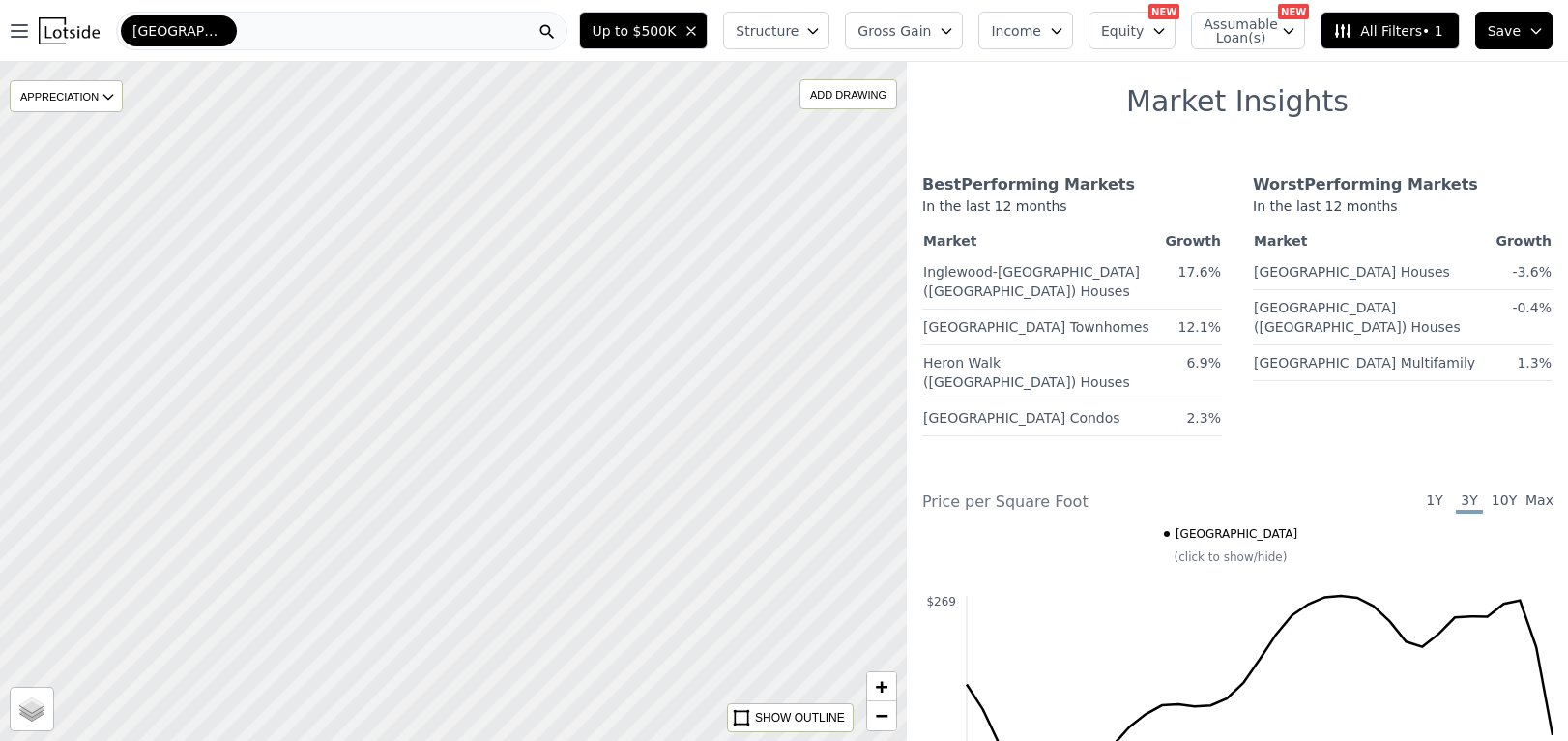
click at [533, 126] on div at bounding box center [454, 401] width 1089 height 815
drag, startPoint x: 440, startPoint y: 529, endPoint x: 573, endPoint y: 280, distance: 282.3
click at [573, 280] on div at bounding box center [468, 373] width 1089 height 815
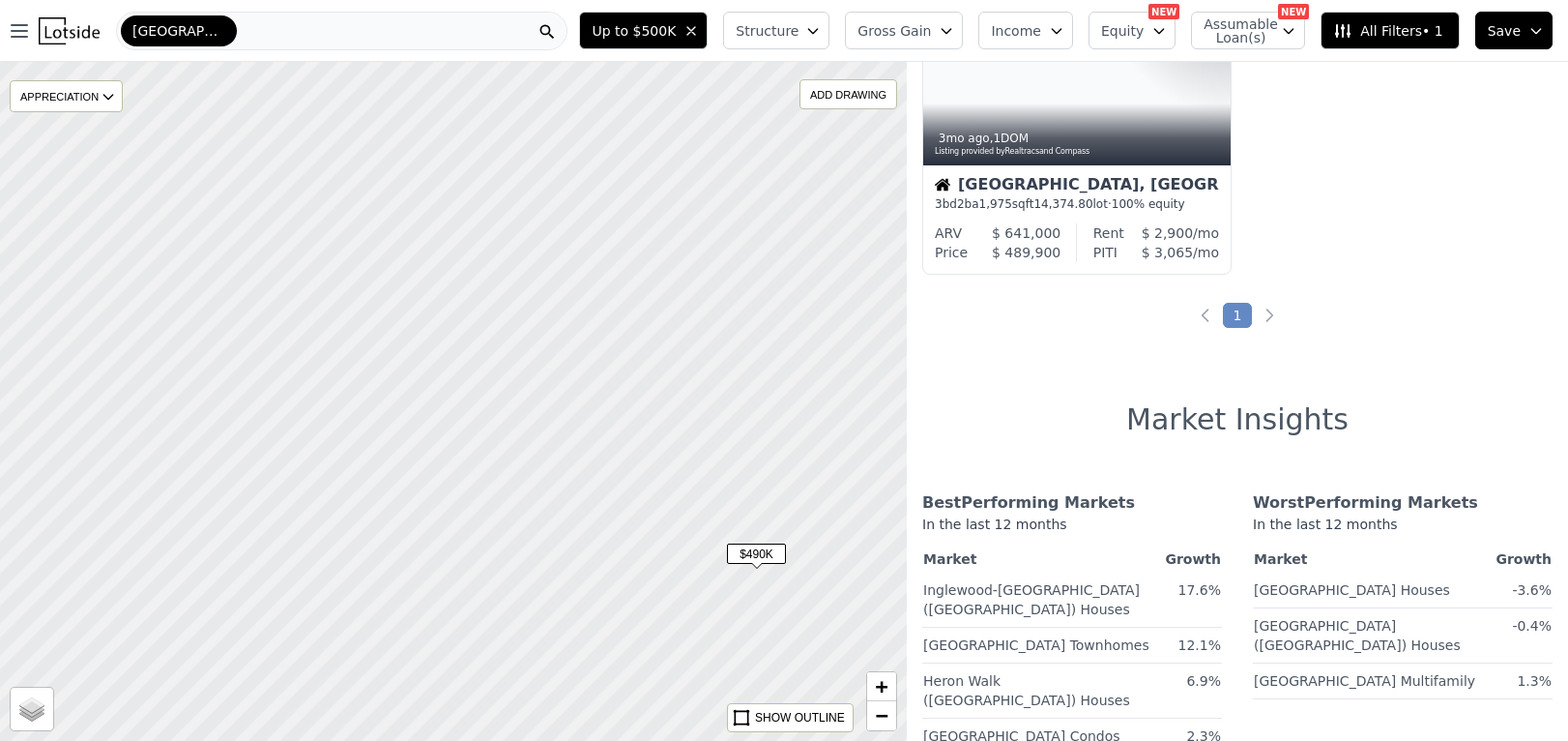
drag, startPoint x: 493, startPoint y: 425, endPoint x: 552, endPoint y: 375, distance: 77.3
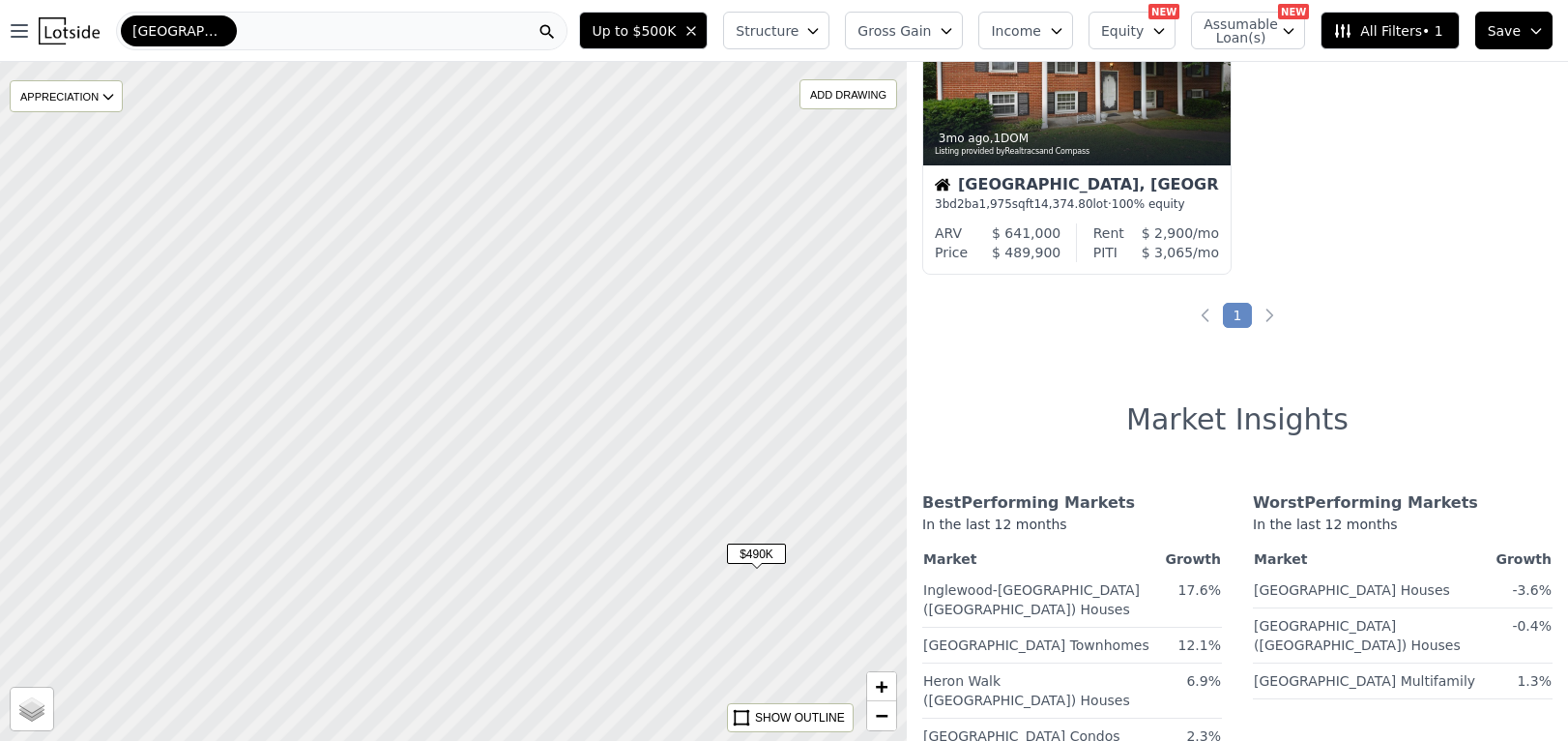
click at [552, 375] on div at bounding box center [454, 401] width 1089 height 815
drag, startPoint x: 550, startPoint y: 378, endPoint x: 425, endPoint y: 556, distance: 217.5
click at [426, 555] on div at bounding box center [454, 401] width 1089 height 815
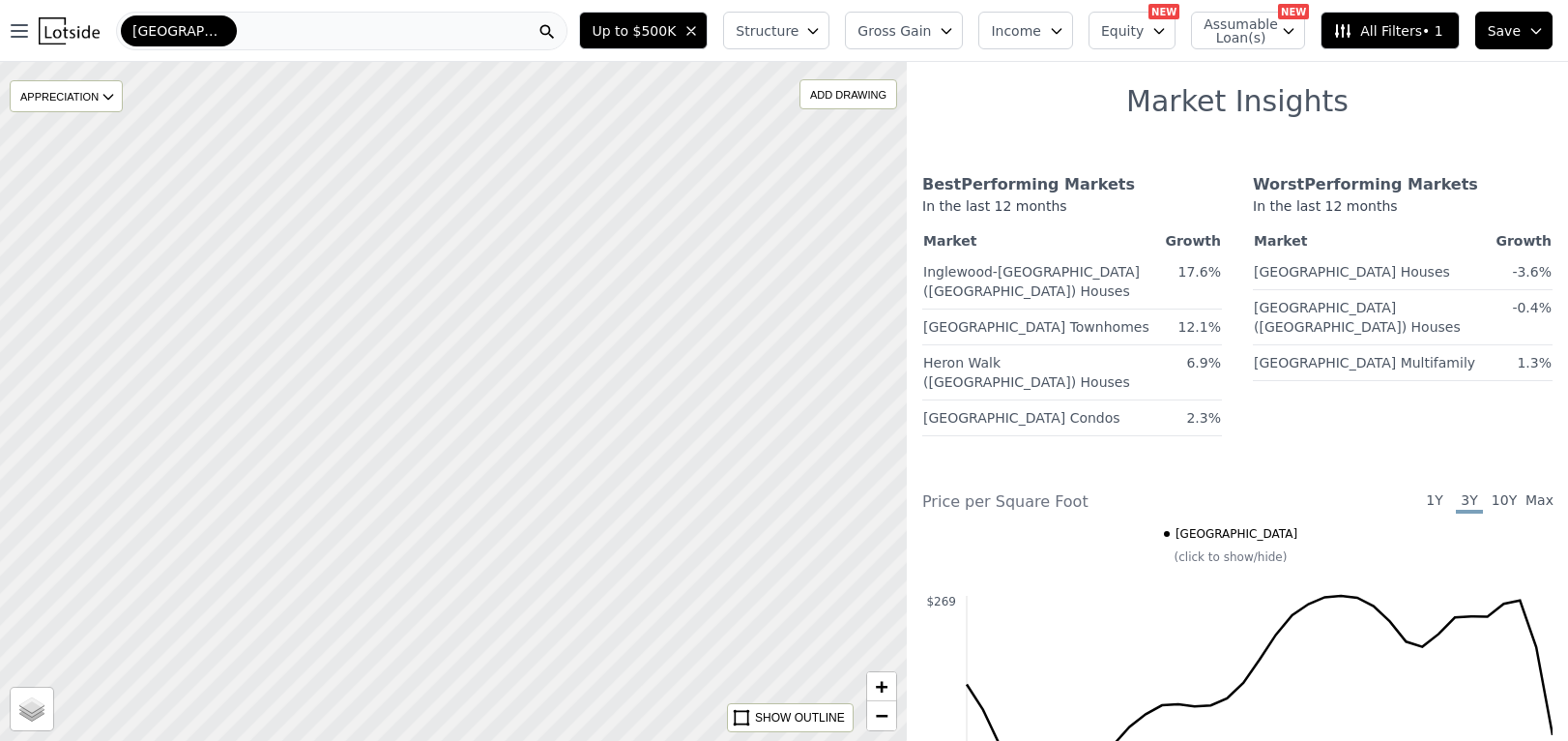
drag, startPoint x: 529, startPoint y: 390, endPoint x: 413, endPoint y: 541, distance: 190.4
click at [395, 563] on div at bounding box center [448, 409] width 1089 height 815
drag, startPoint x: 597, startPoint y: 258, endPoint x: 448, endPoint y: 531, distance: 311.0
click at [449, 532] on div at bounding box center [451, 408] width 1089 height 815
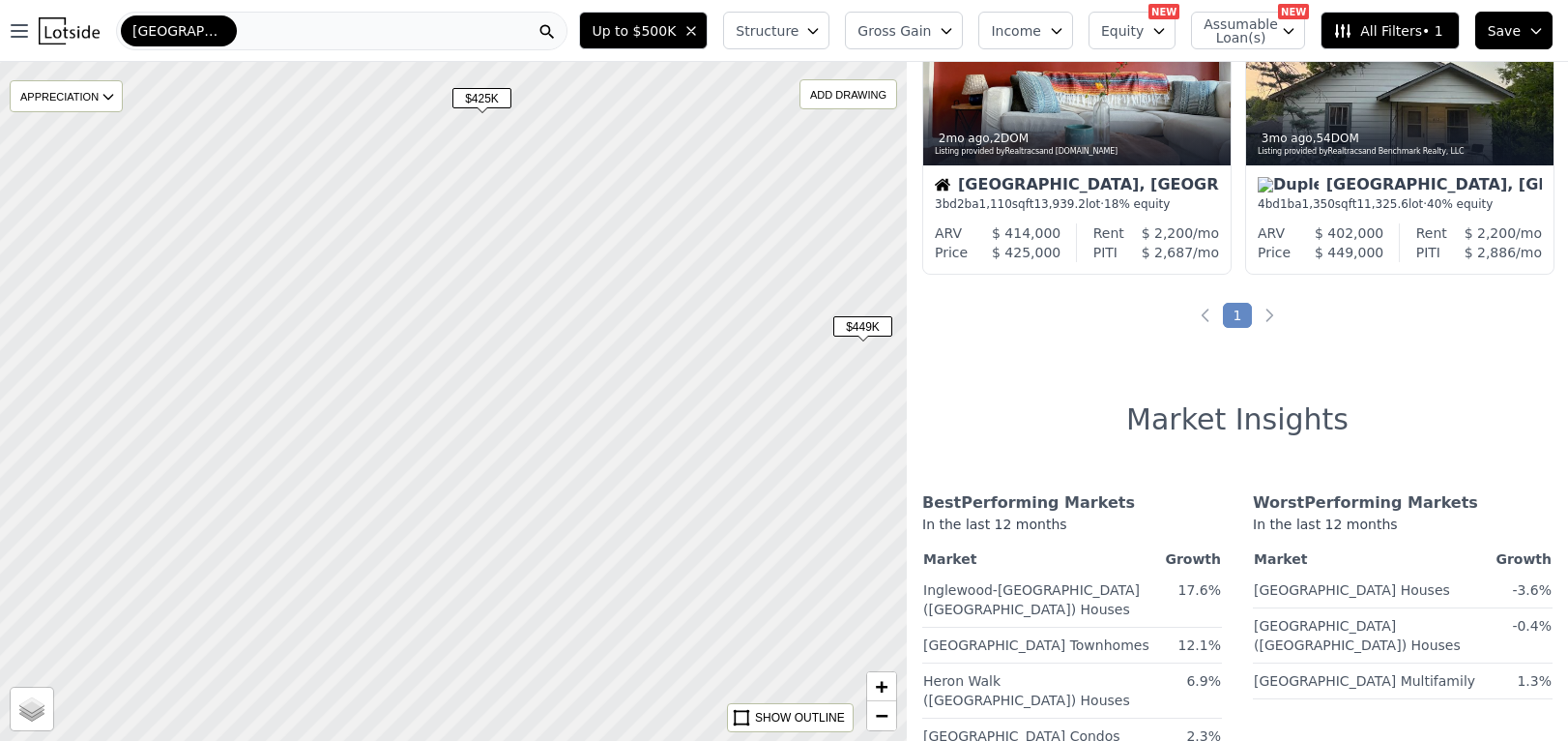
drag, startPoint x: 603, startPoint y: 333, endPoint x: 411, endPoint y: 532, distance: 276.5
click at [411, 532] on div at bounding box center [450, 405] width 1089 height 815
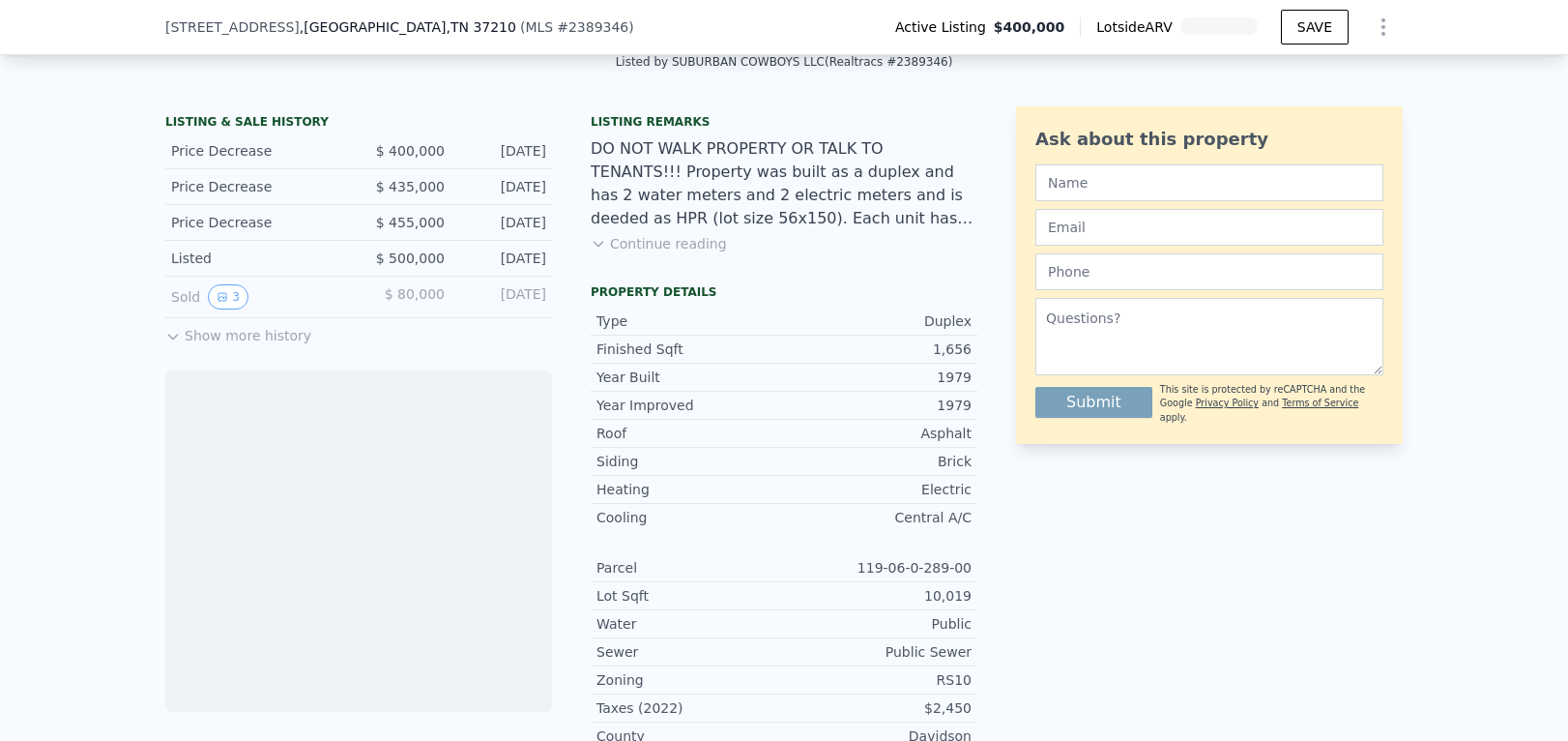
scroll to position [407, 0]
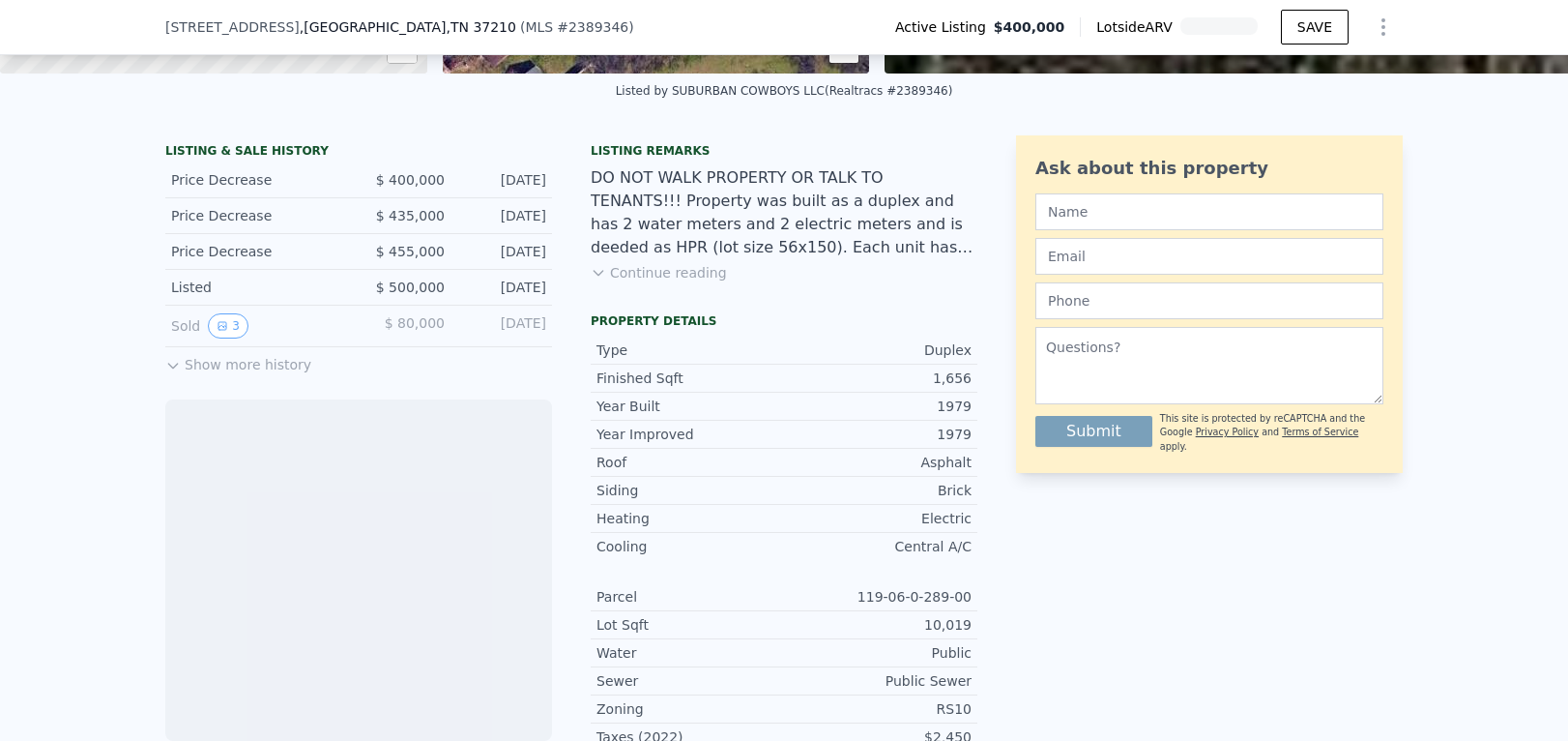
click at [208, 364] on button "Show more history" at bounding box center [238, 360] width 146 height 27
click at [236, 324] on button "3" at bounding box center [228, 325] width 41 height 25
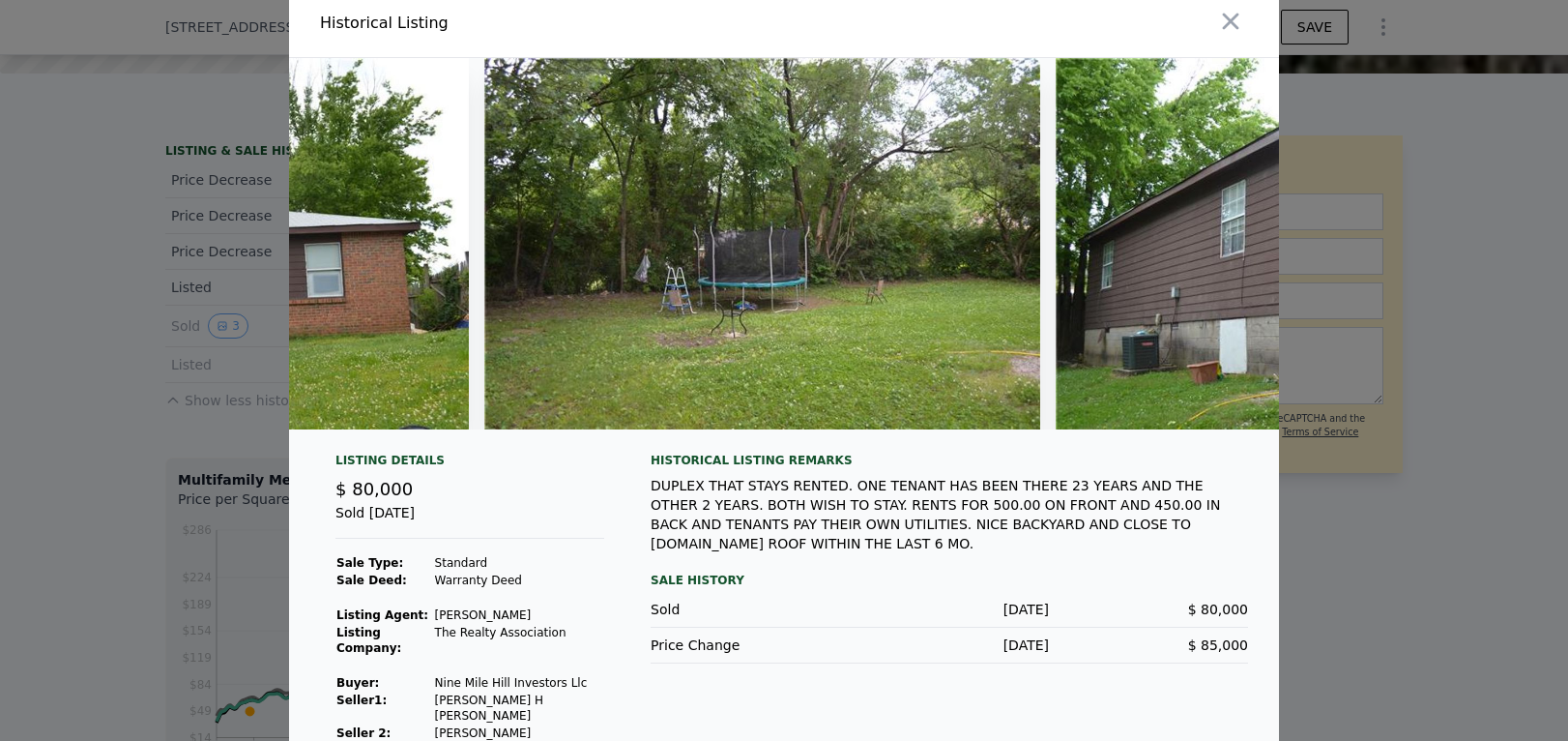
scroll to position [0, 0]
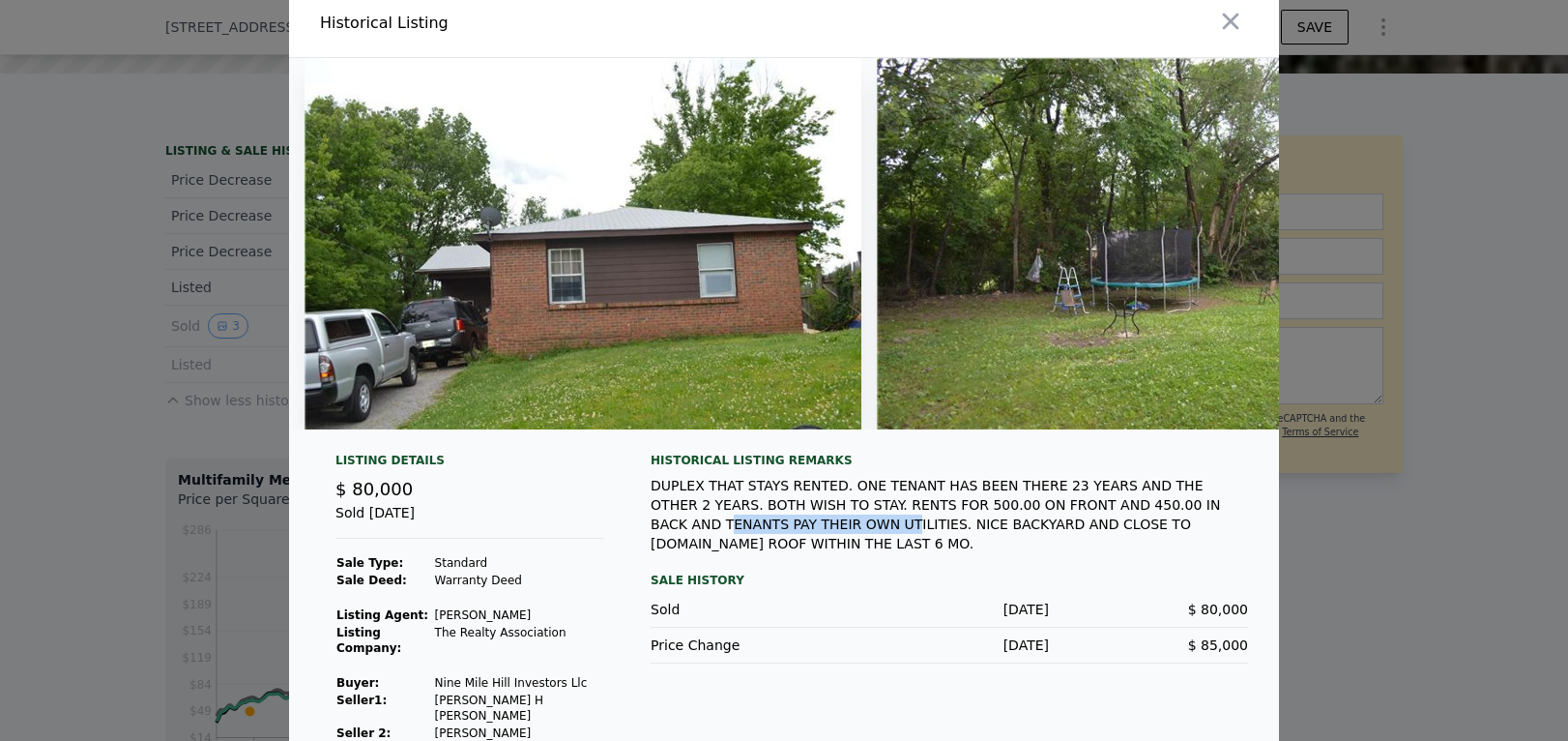
drag, startPoint x: 657, startPoint y: 523, endPoint x: 835, endPoint y: 531, distance: 178.2
click at [835, 531] on div "DUPLEX THAT STAYS RENTED. ONE TENANT HAS BEEN THERE 23 YEARS AND THE OTHER 2 YE…" at bounding box center [949, 515] width 597 height 78
drag, startPoint x: 835, startPoint y: 531, endPoint x: 844, endPoint y: 539, distance: 12.0
click at [835, 531] on div "DUPLEX THAT STAYS RENTED. ONE TENANT HAS BEEN THERE 23 YEARS AND THE OTHER 2 YE…" at bounding box center [949, 515] width 597 height 78
click at [858, 548] on div "DUPLEX THAT STAYS RENTED. ONE TENANT HAS BEEN THERE 23 YEARS AND THE OTHER 2 YE…" at bounding box center [949, 515] width 597 height 78
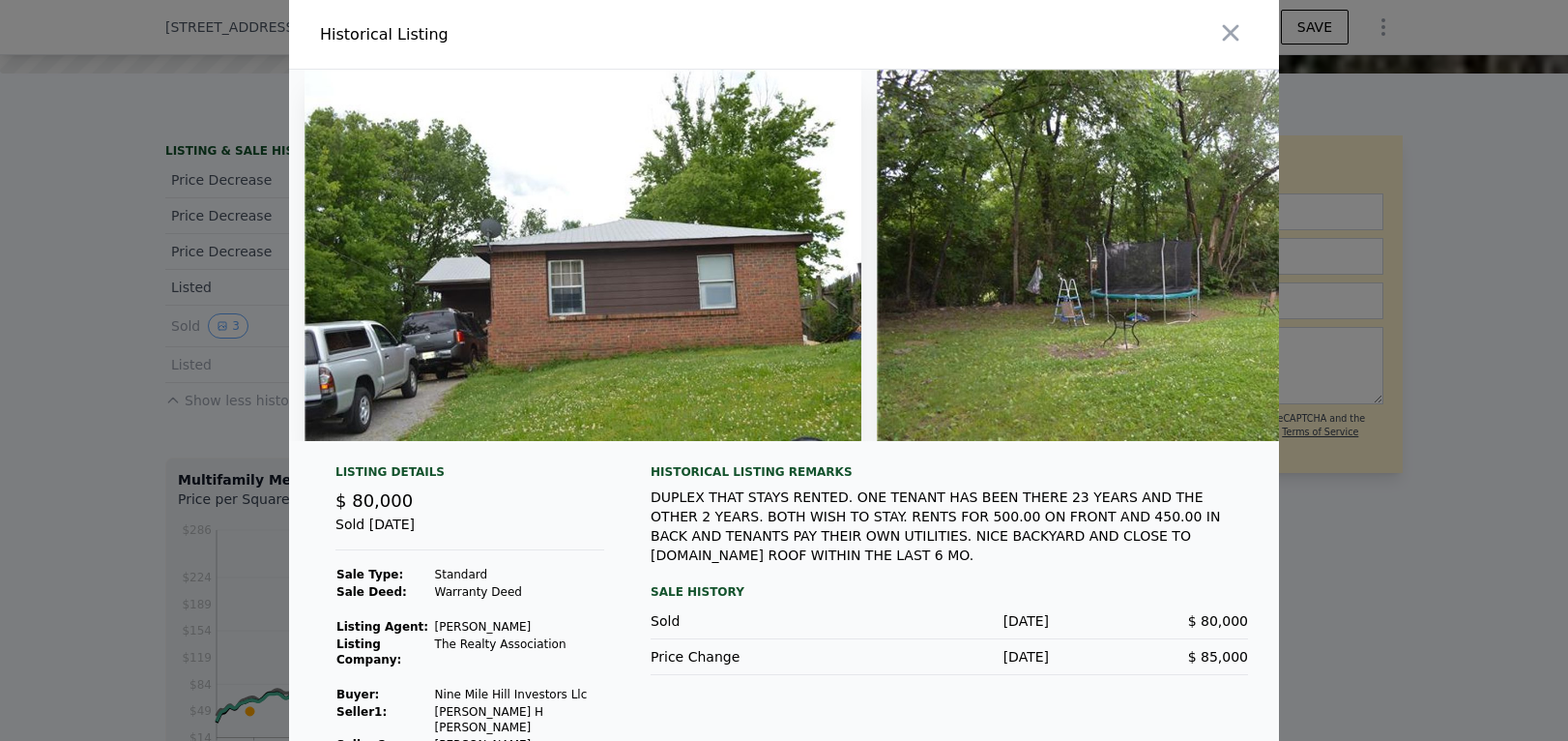
scroll to position [12, 0]
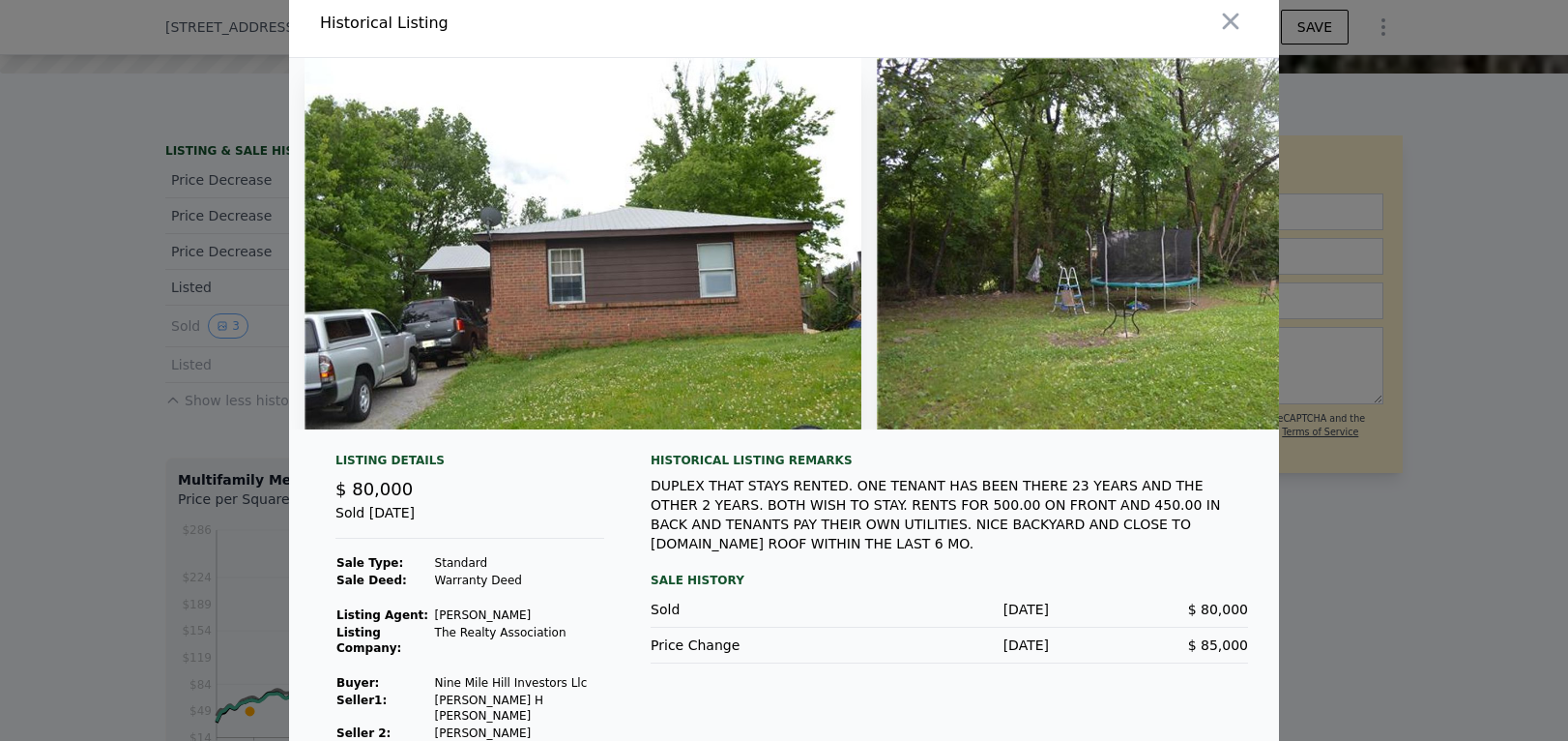
click at [1406, 523] on div at bounding box center [784, 370] width 1568 height 741
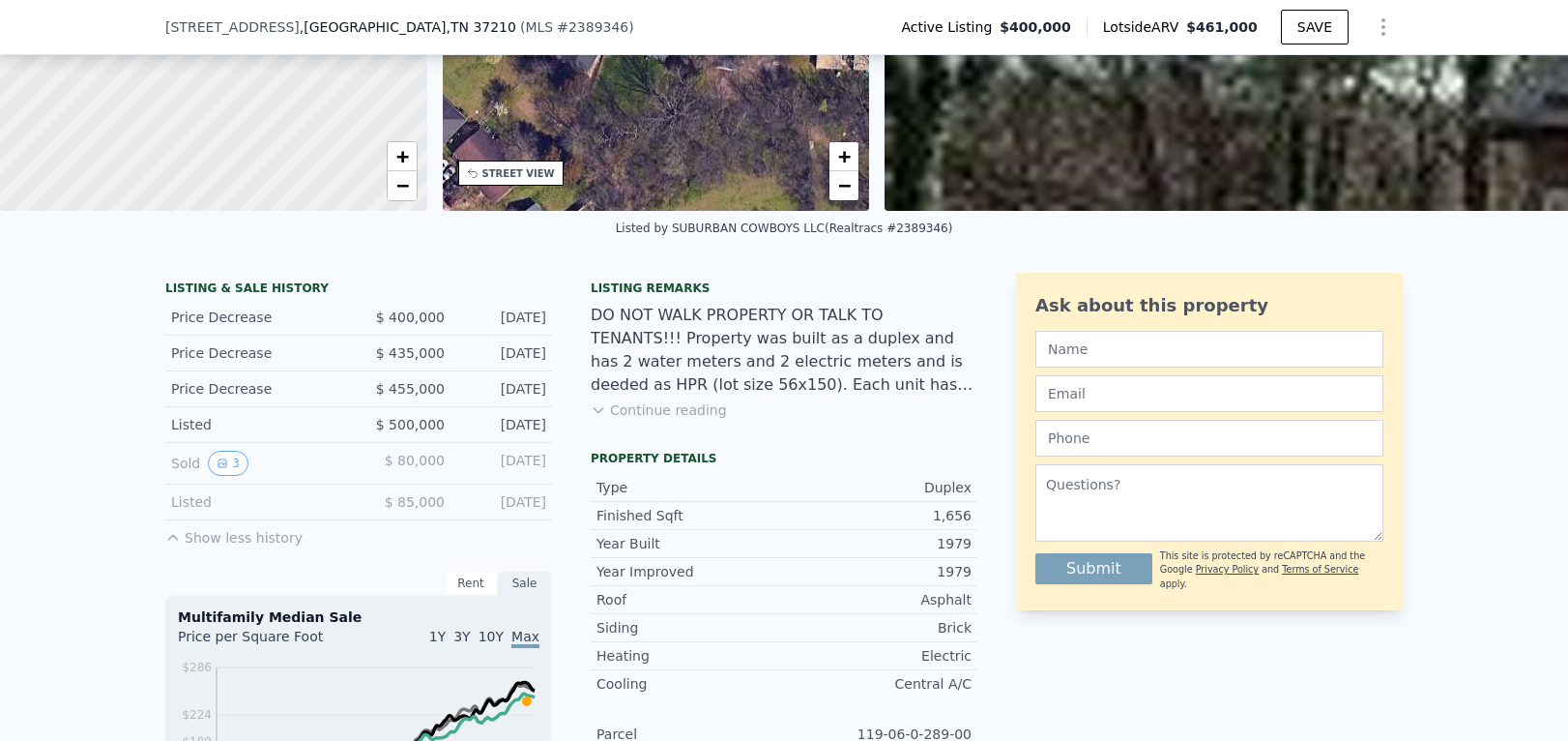
scroll to position [186, 0]
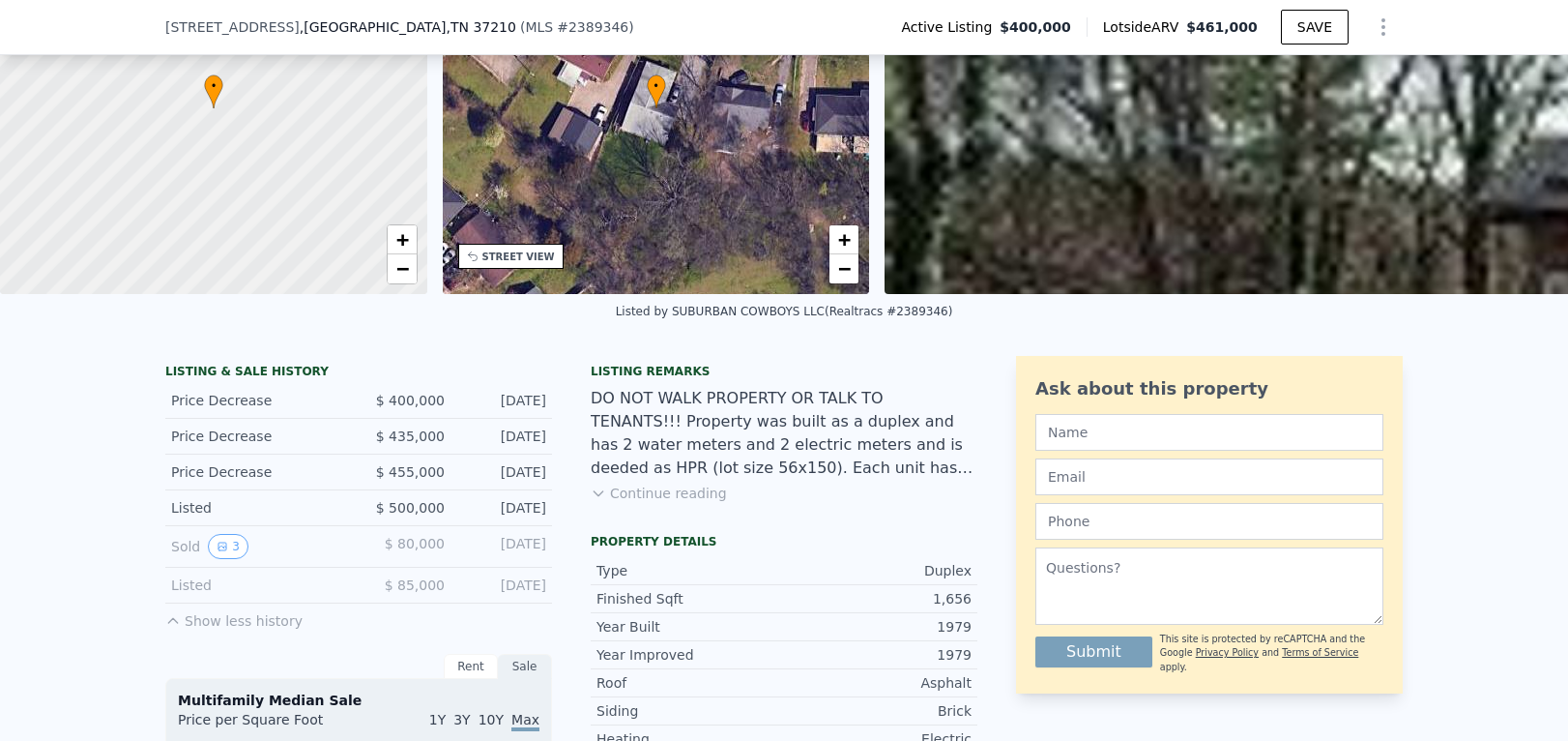
click at [654, 494] on button "Continue reading" at bounding box center [659, 493] width 137 height 19
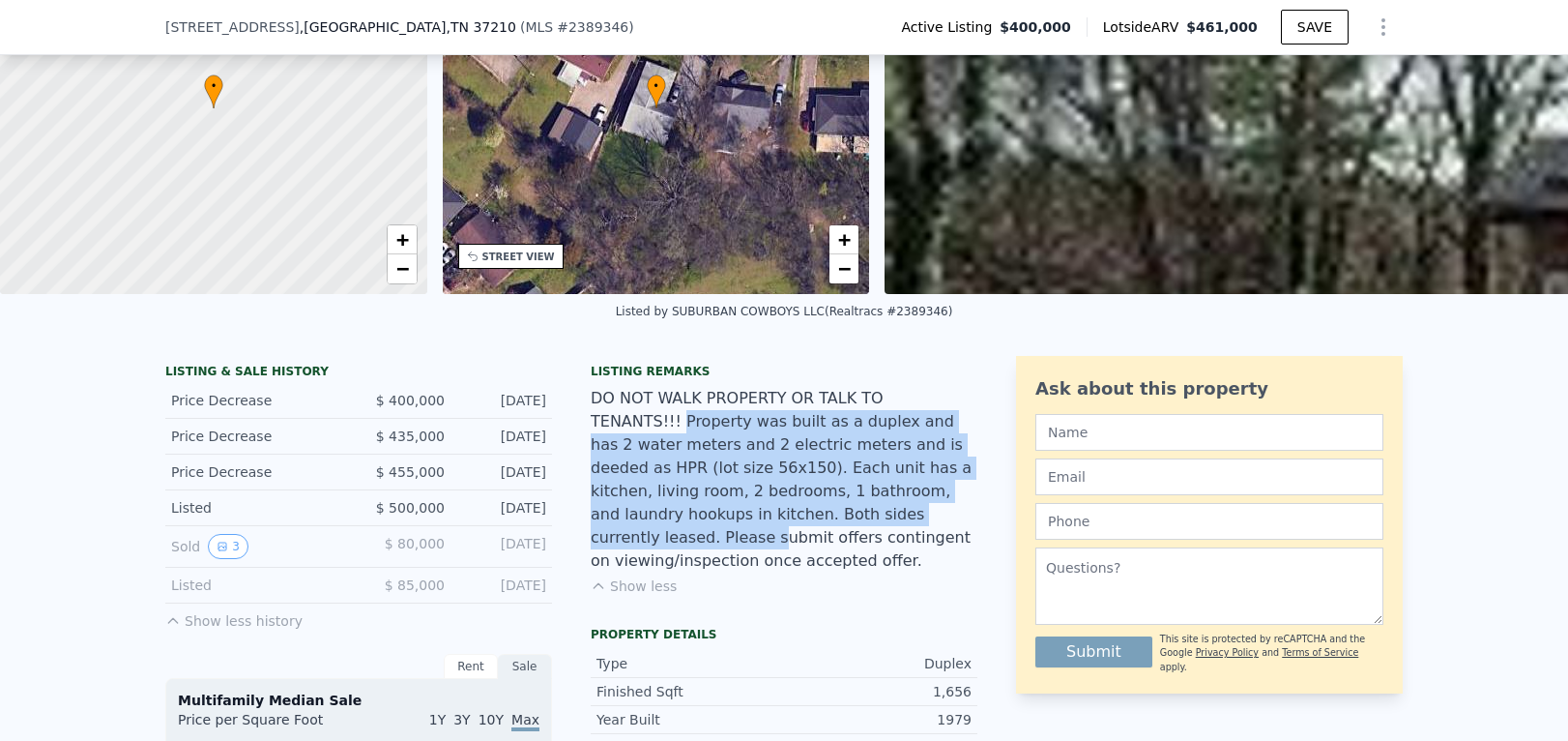
drag, startPoint x: 638, startPoint y: 415, endPoint x: 848, endPoint y: 512, distance: 231.3
click at [848, 512] on div "DO NOT WALK PROPERTY OR TALK TO TENANTS!!! Property was built as a duplex and h…" at bounding box center [784, 480] width 387 height 185
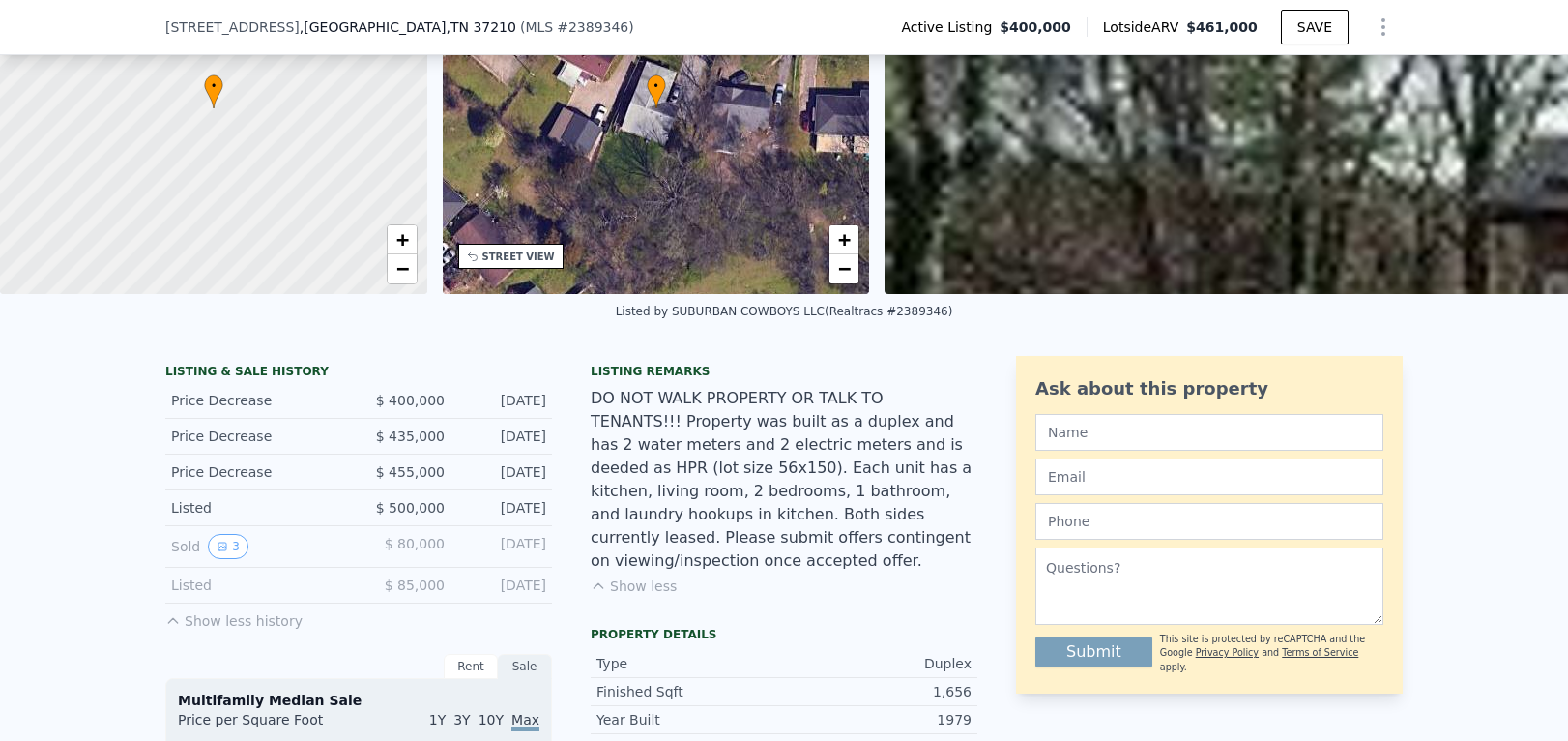
click at [846, 520] on div "DO NOT WALK PROPERTY OR TALK TO TENANTS!!! Property was built as a duplex and h…" at bounding box center [784, 480] width 387 height 185
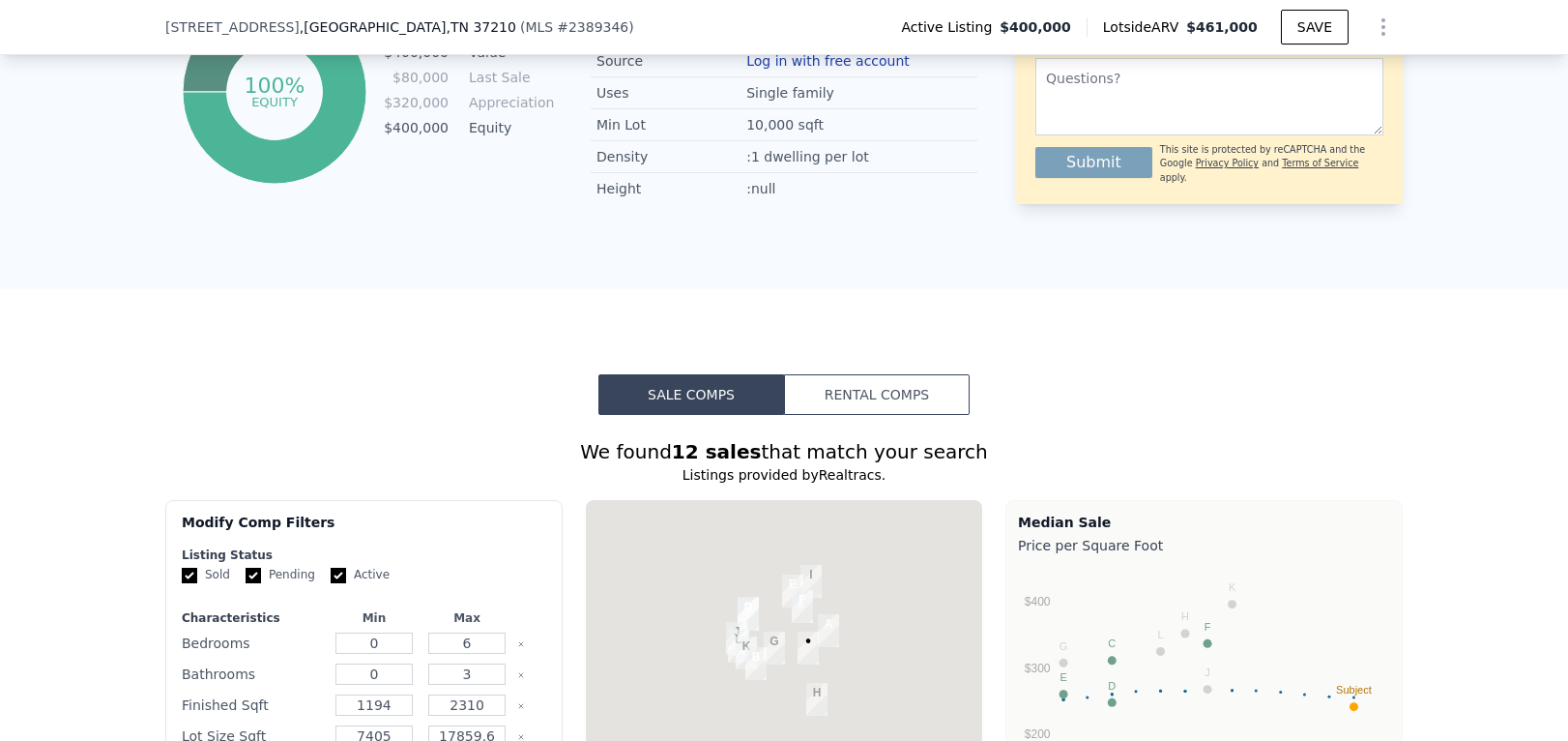
scroll to position [1548, 0]
